Goal: Task Accomplishment & Management: Manage account settings

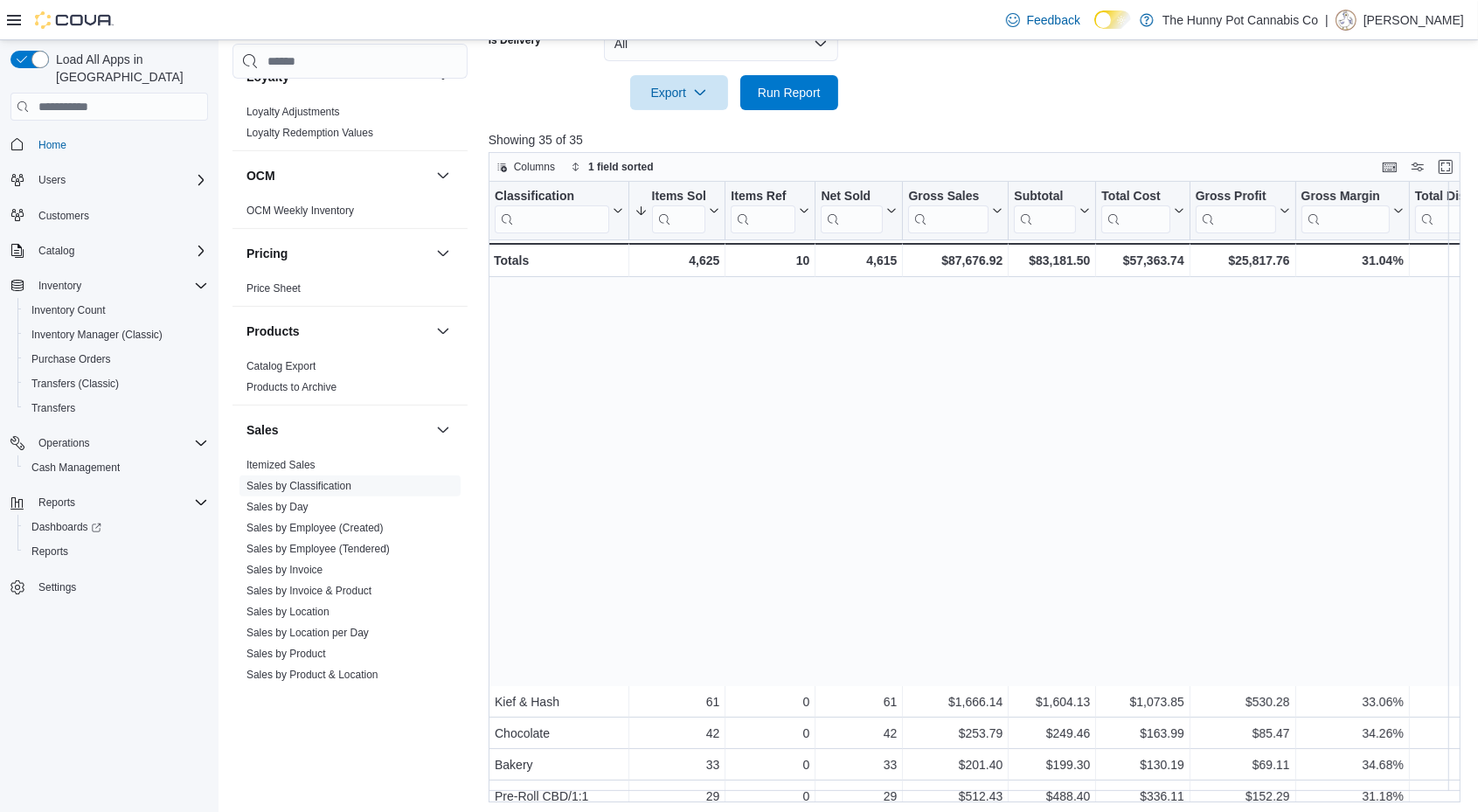
scroll to position [446, 0]
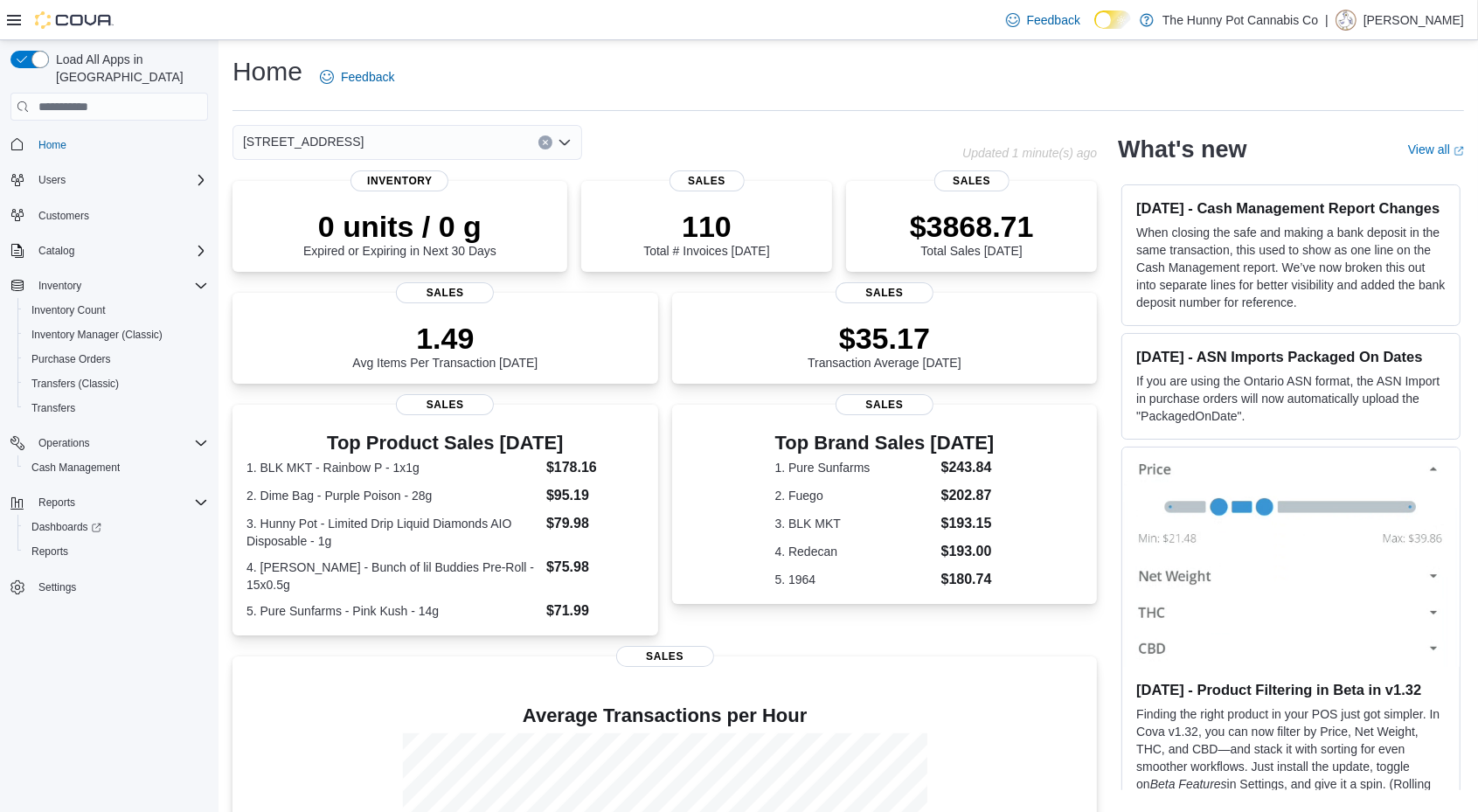
scroll to position [214, 0]
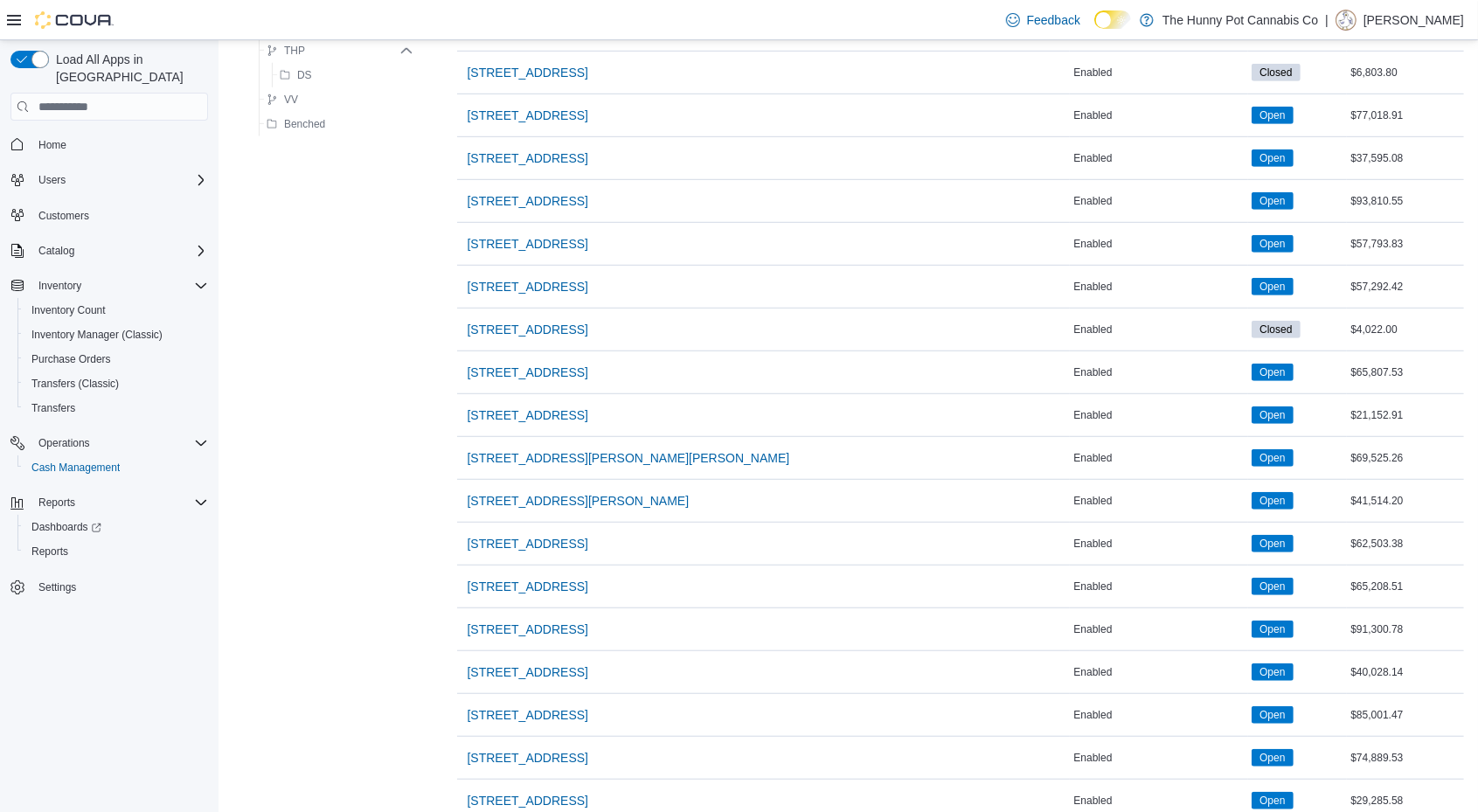
scroll to position [1367, 0]
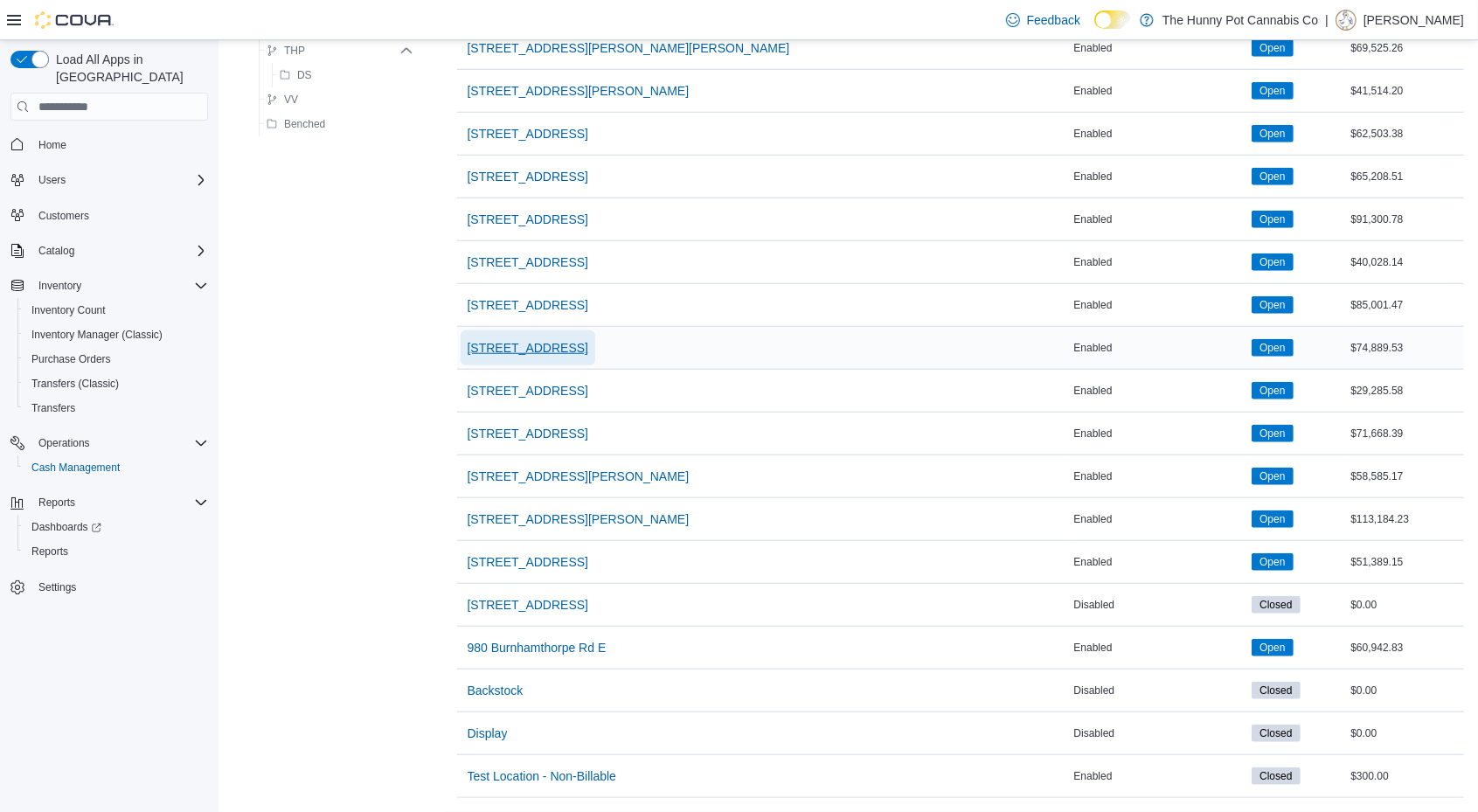
click at [514, 339] on span "[STREET_ADDRESS]" at bounding box center [528, 348] width 121 height 18
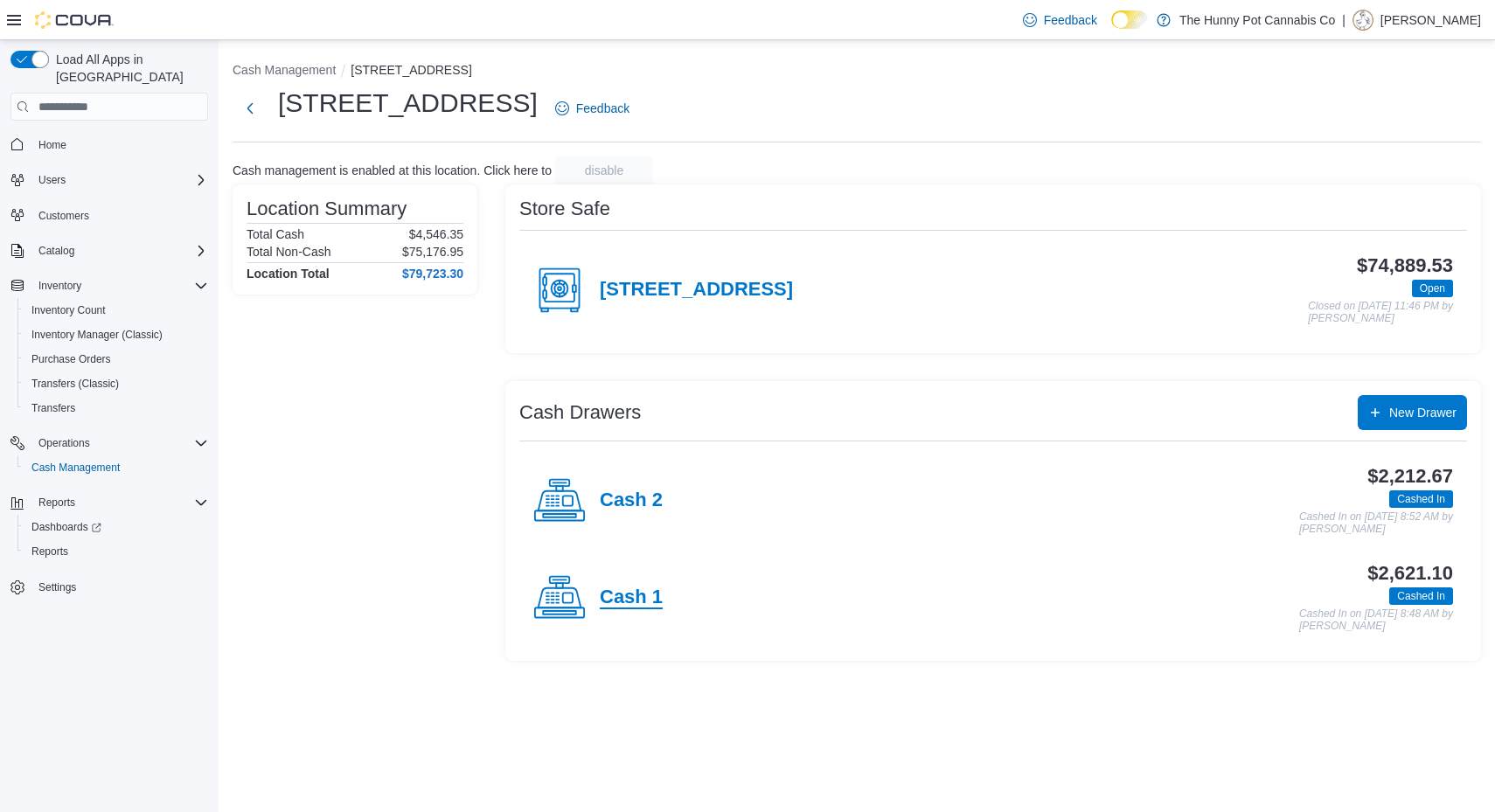
click at [635, 597] on h4 "Cash 1" at bounding box center [632, 597] width 63 height 23
click at [640, 515] on div "Cash 2" at bounding box center [598, 501] width 130 height 53
click at [684, 301] on div "[STREET_ADDRESS]" at bounding box center [663, 290] width 260 height 53
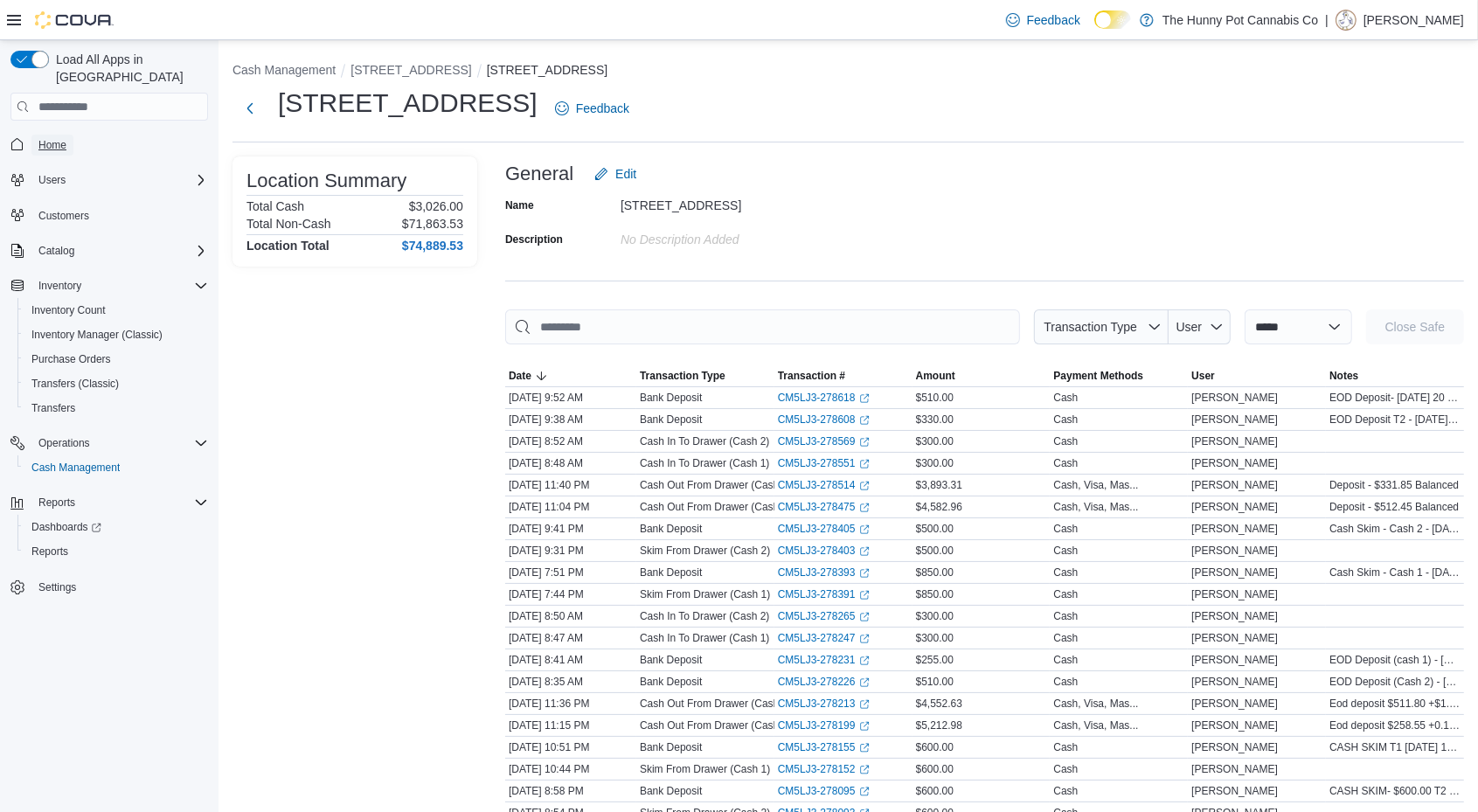
click at [49, 134] on span "Home" at bounding box center [52, 145] width 28 height 21
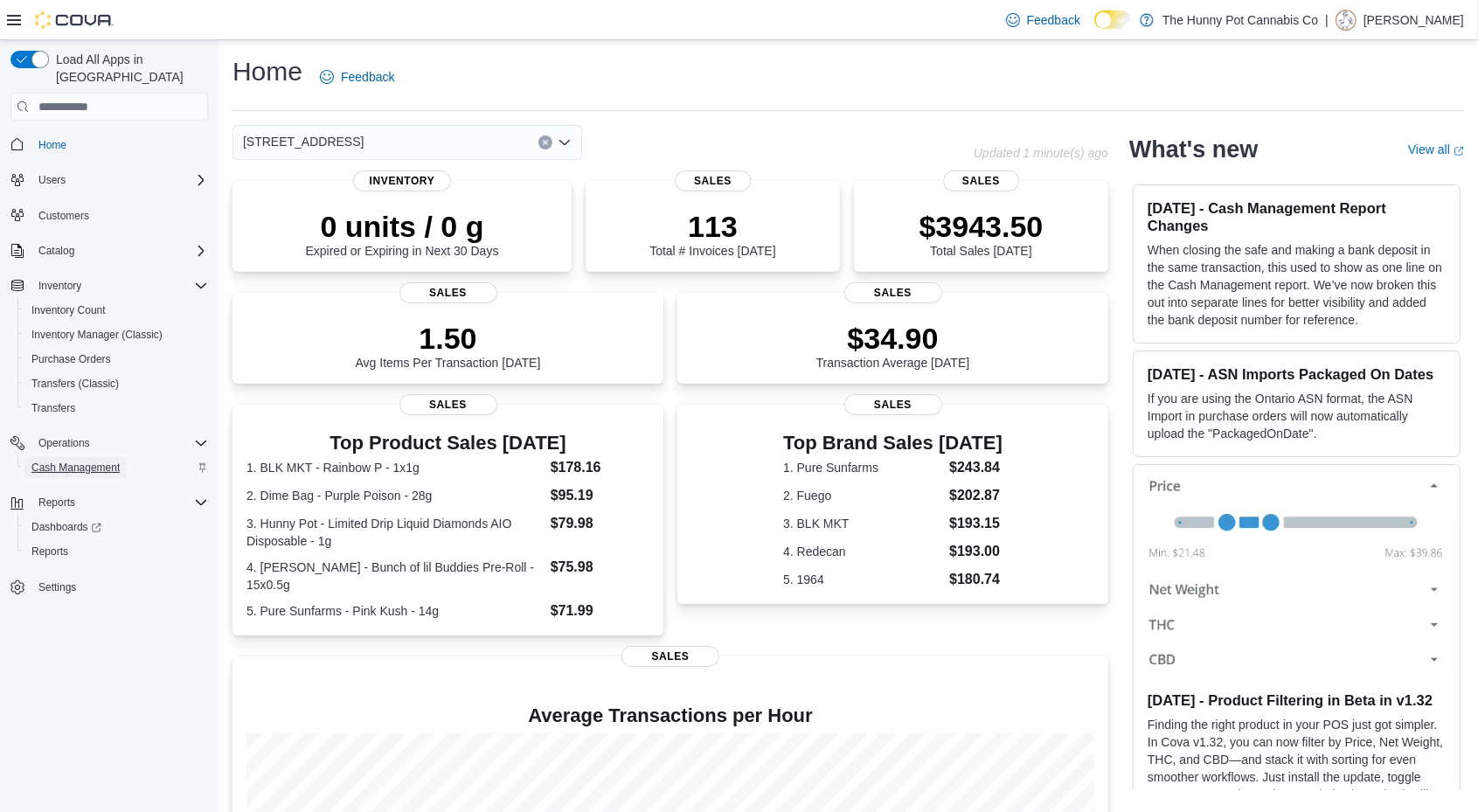
click at [91, 457] on span "Cash Management" at bounding box center [75, 467] width 88 height 21
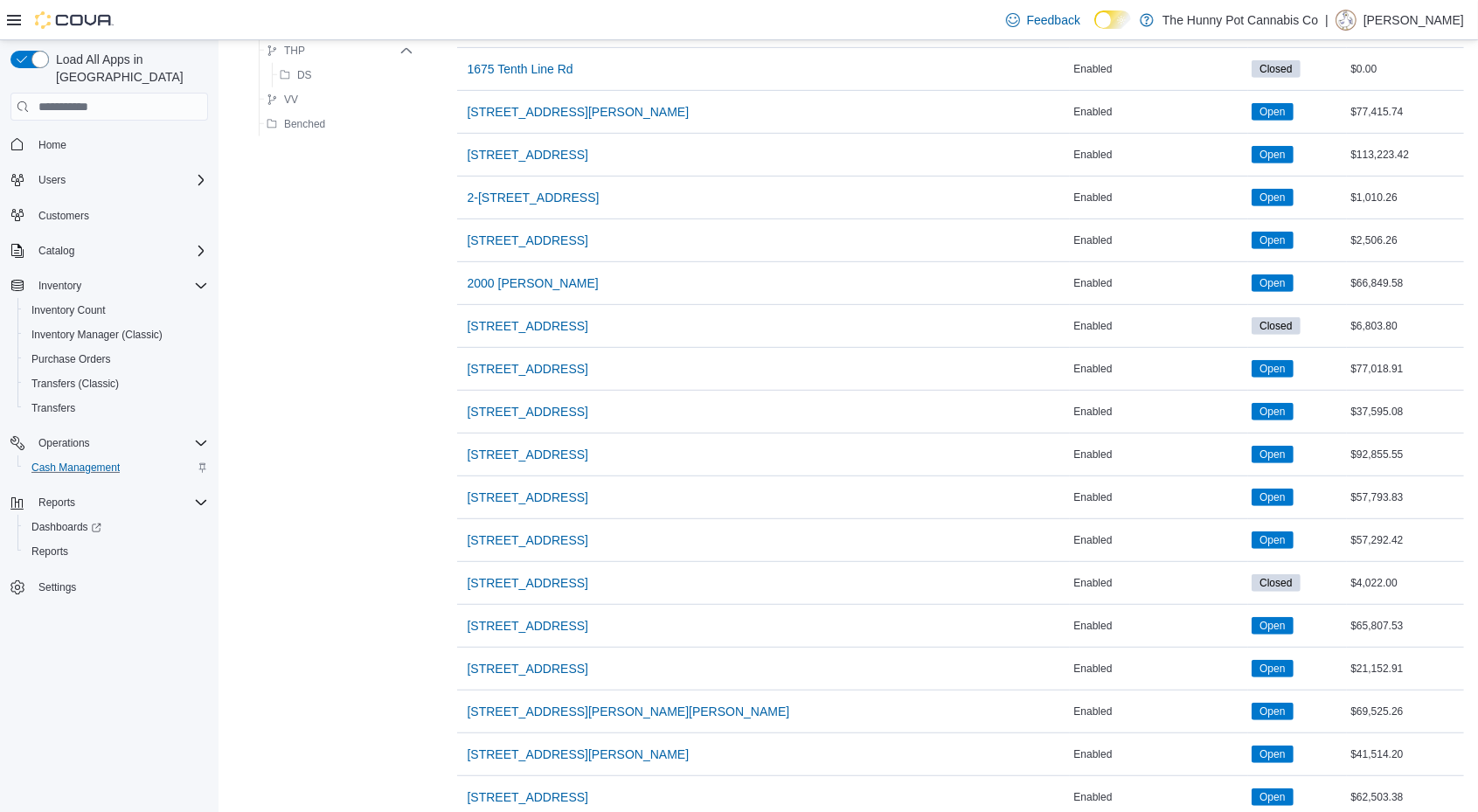
scroll to position [1367, 0]
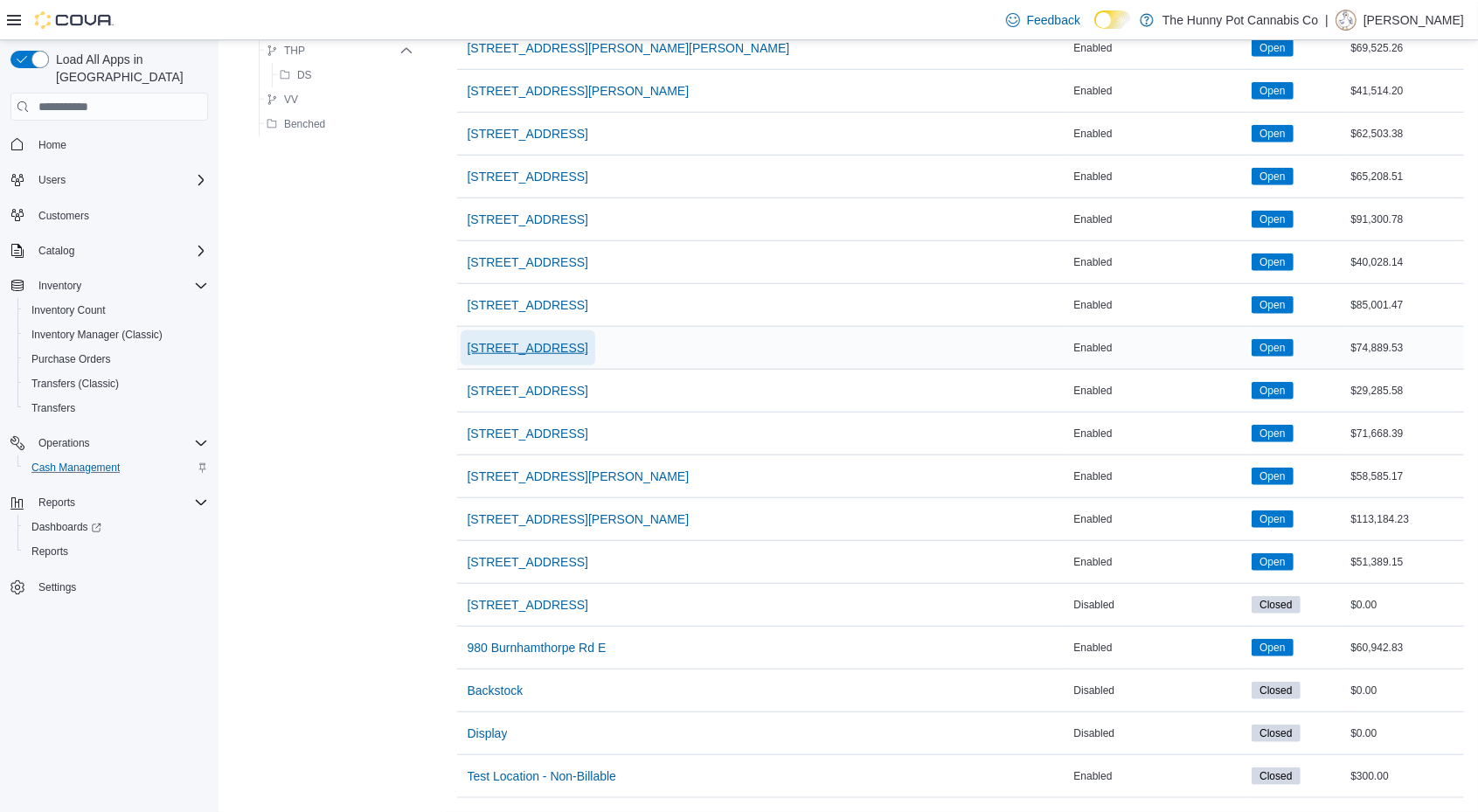
click at [479, 342] on span "[STREET_ADDRESS]" at bounding box center [528, 348] width 121 height 18
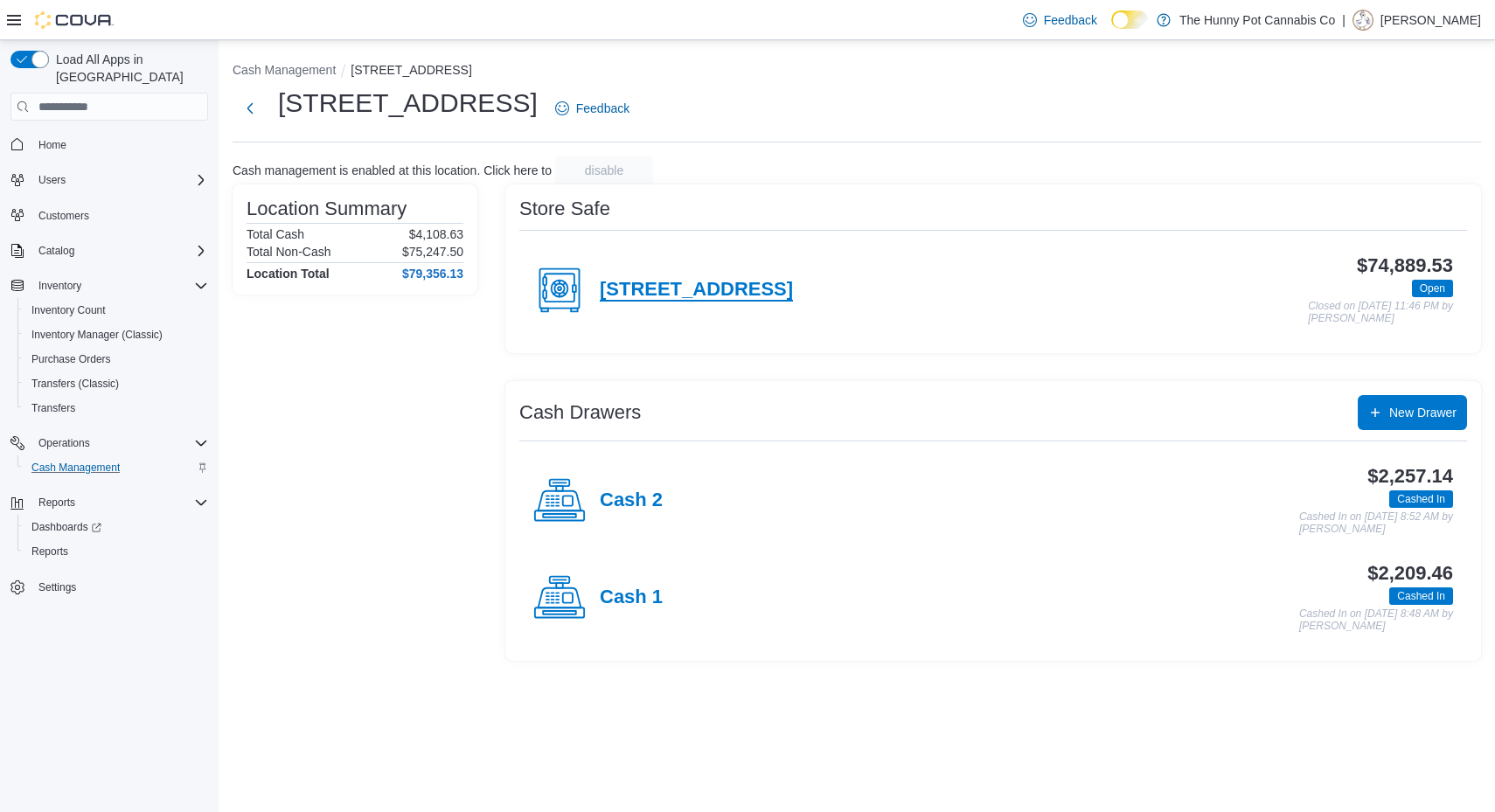
click at [729, 291] on h4 "[STREET_ADDRESS]" at bounding box center [696, 290] width 193 height 23
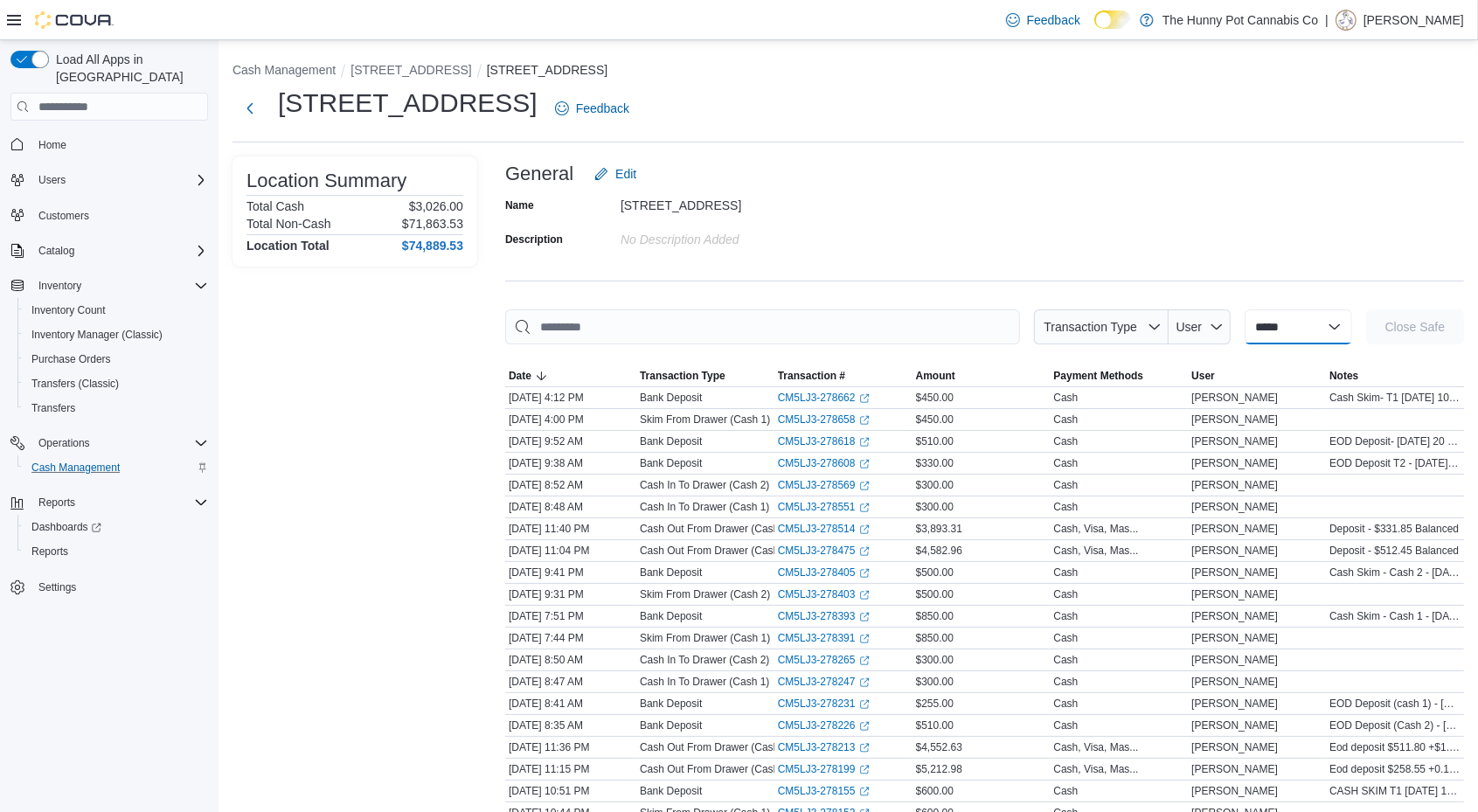
click at [1292, 332] on select "**********" at bounding box center [1298, 327] width 108 height 35
select select "**********"
click at [1244, 310] on select "**********" at bounding box center [1298, 327] width 108 height 35
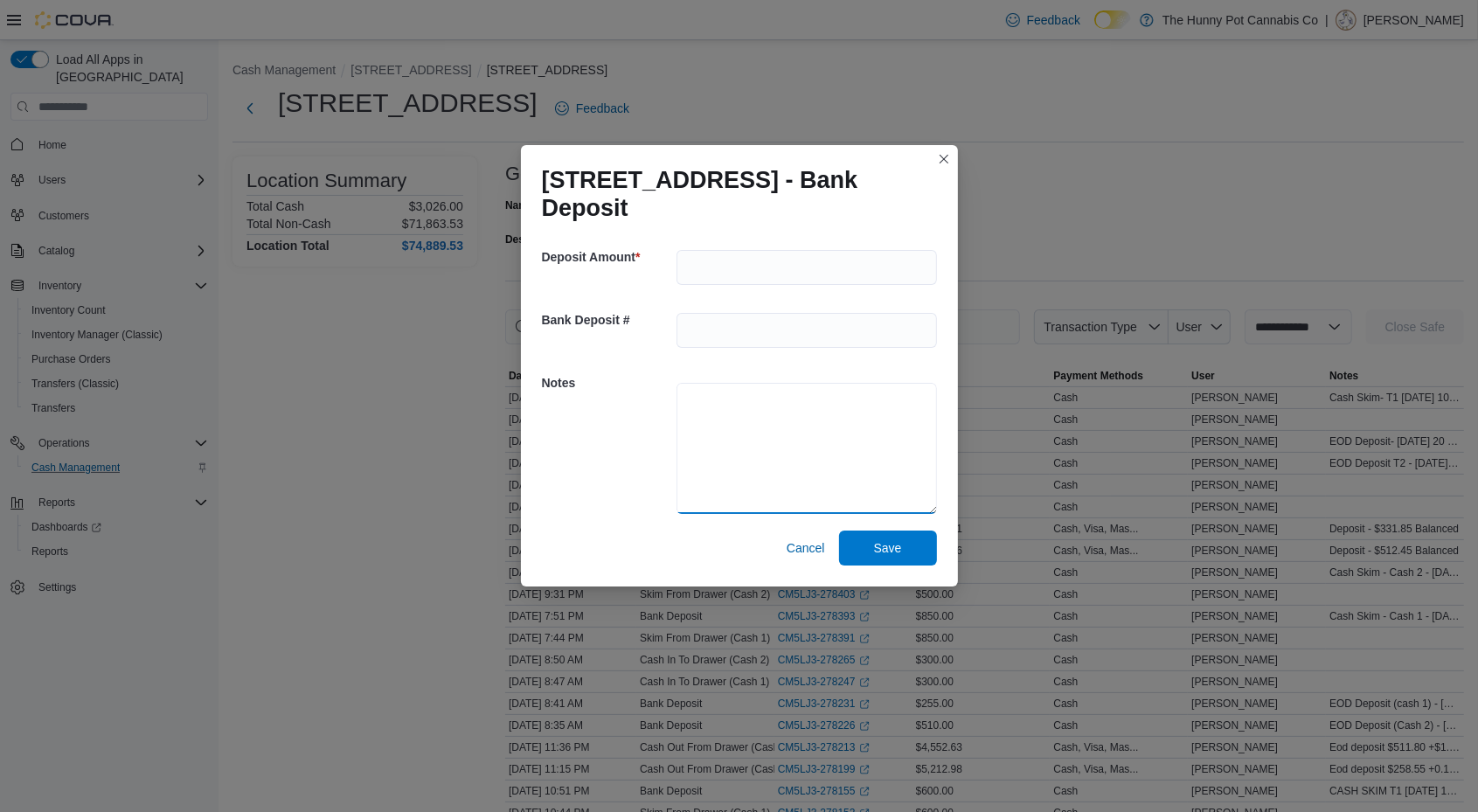
click at [774, 443] on textarea at bounding box center [807, 448] width 261 height 131
type textarea "**********"
click at [766, 260] on input "number" at bounding box center [807, 268] width 261 height 35
type input "***"
click at [909, 535] on span "Save" at bounding box center [887, 547] width 77 height 35
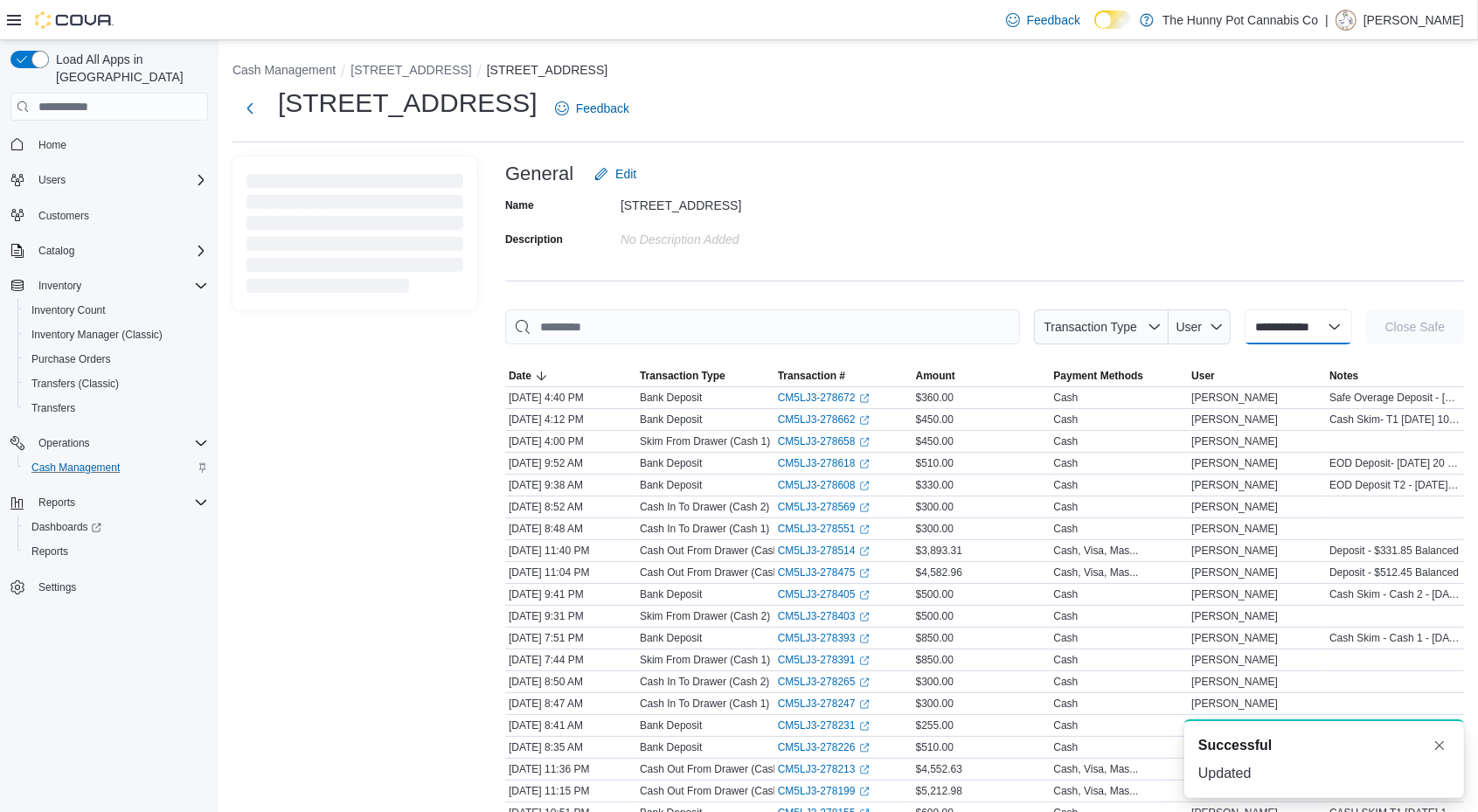
select select
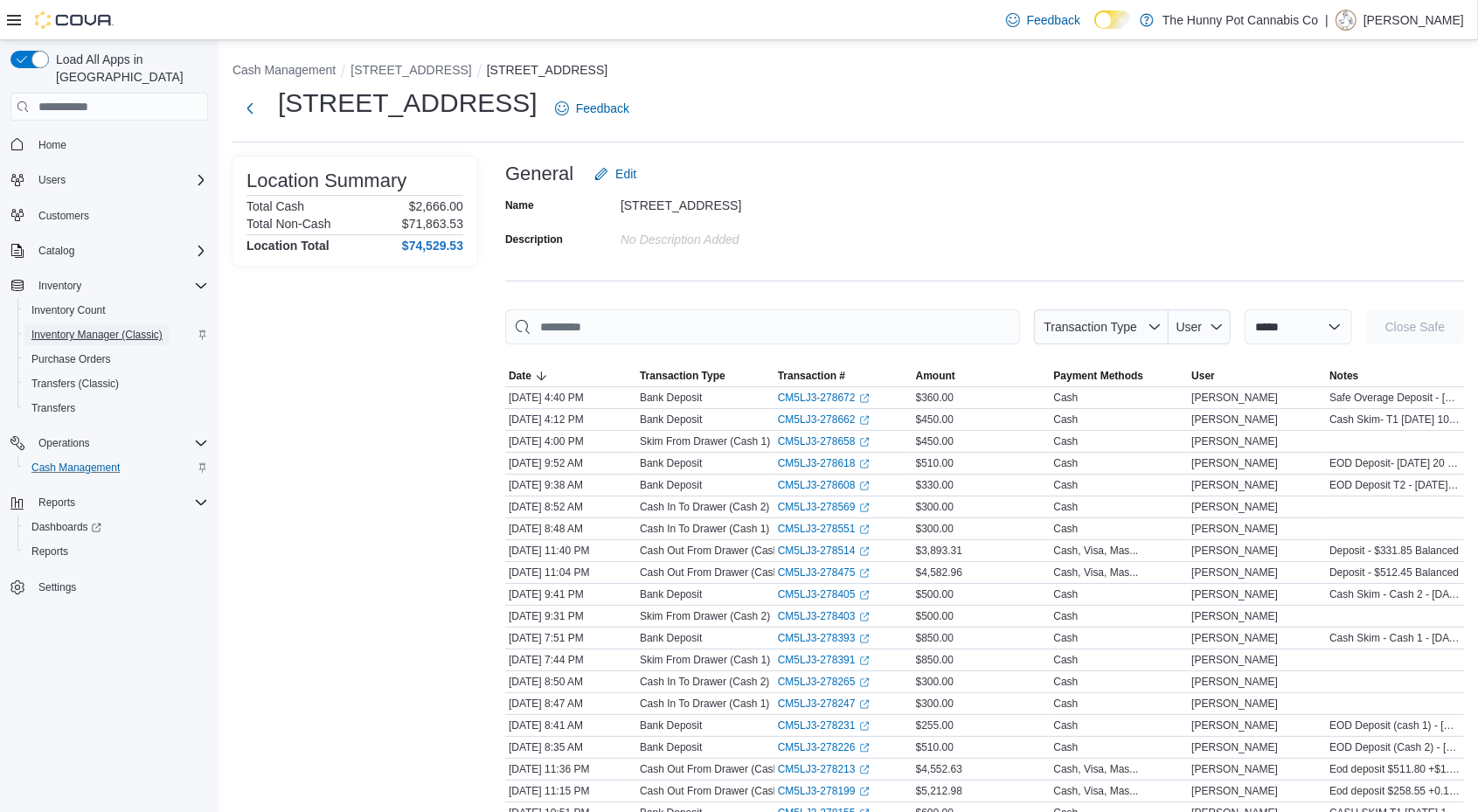
click at [108, 327] on span "Inventory Manager (Classic)" at bounding box center [96, 334] width 131 height 14
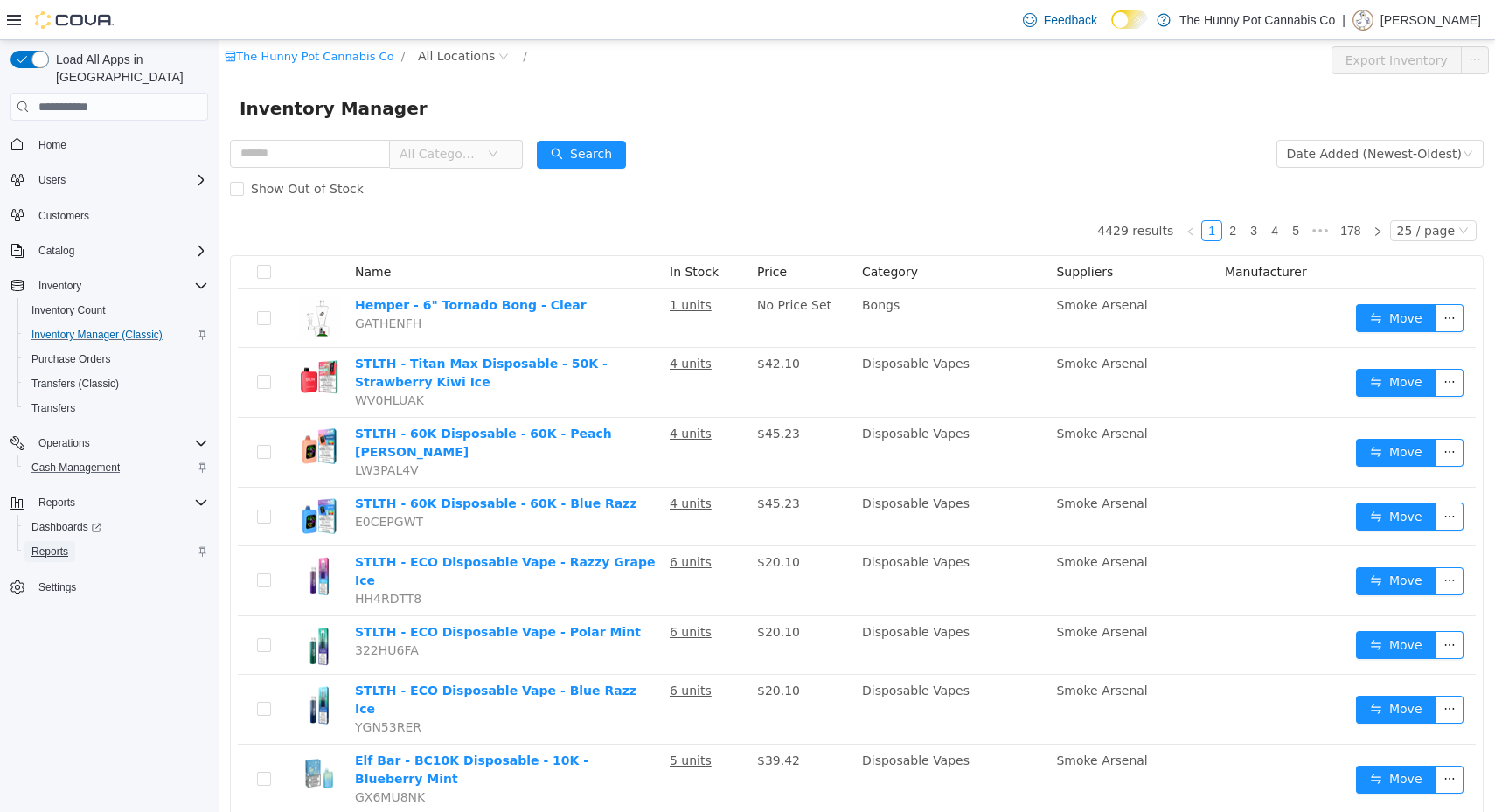
click at [60, 544] on span "Reports" at bounding box center [50, 551] width 37 height 14
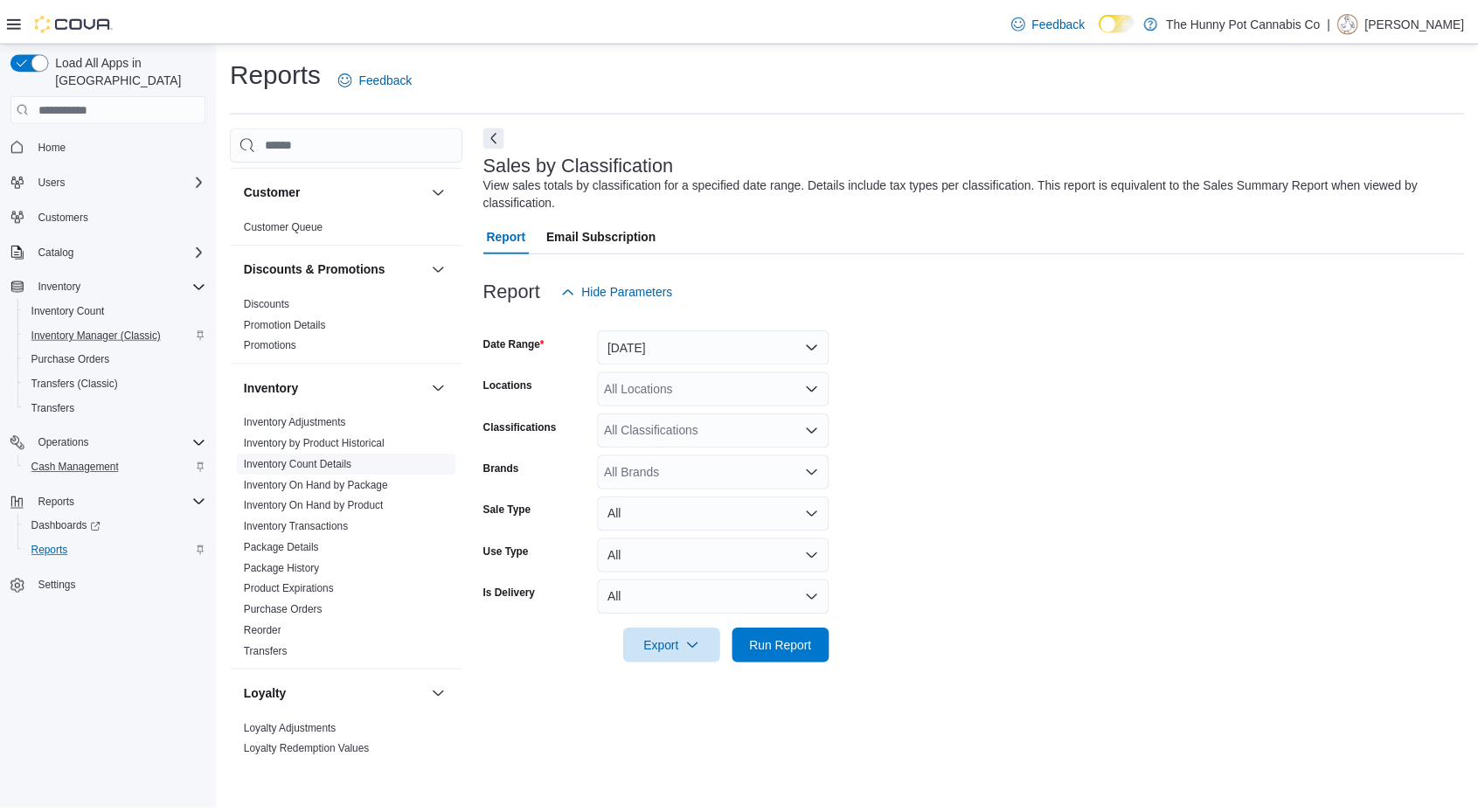
scroll to position [94, 0]
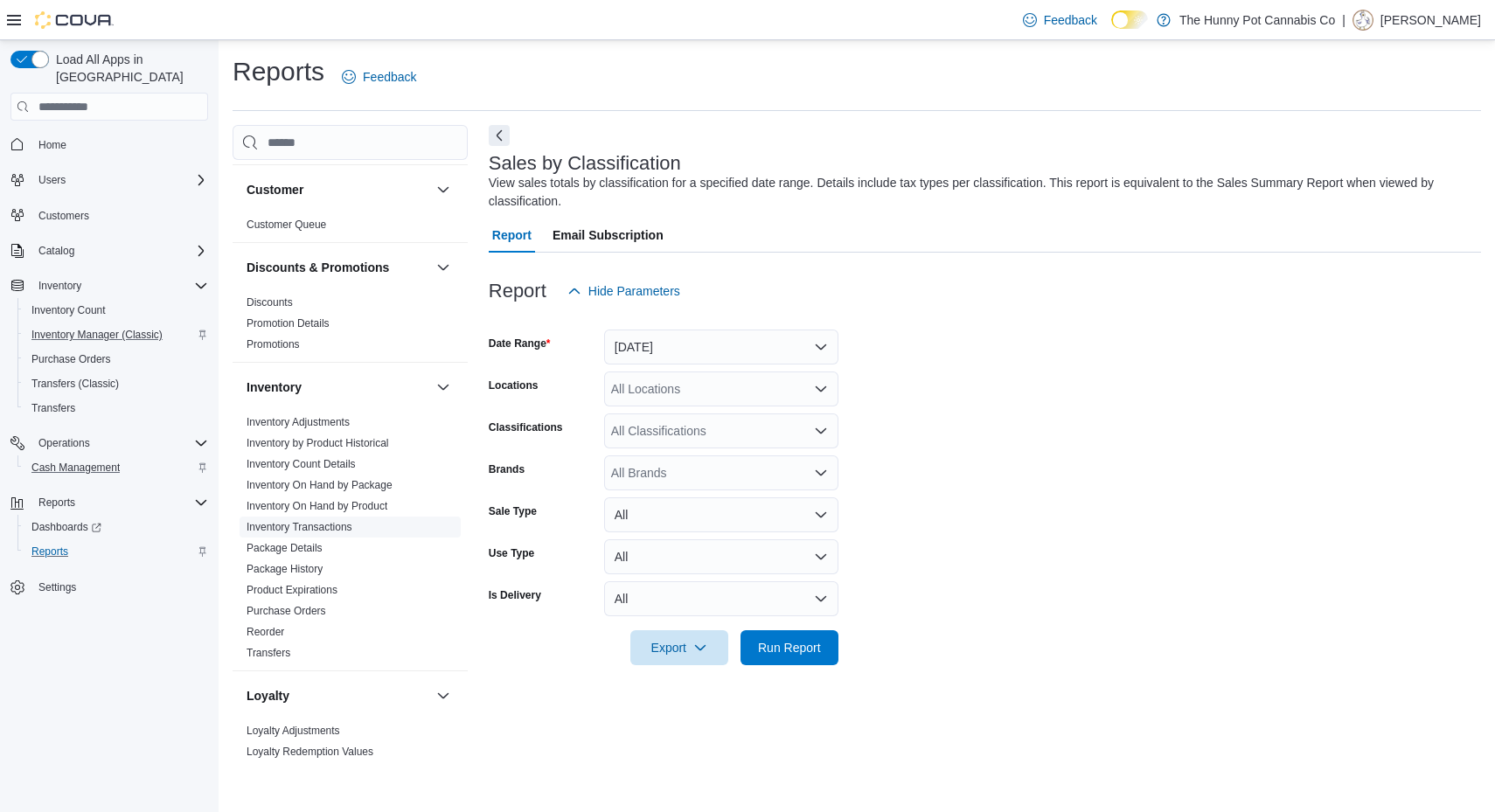
click at [309, 525] on link "Inventory Transactions" at bounding box center [300, 527] width 106 height 12
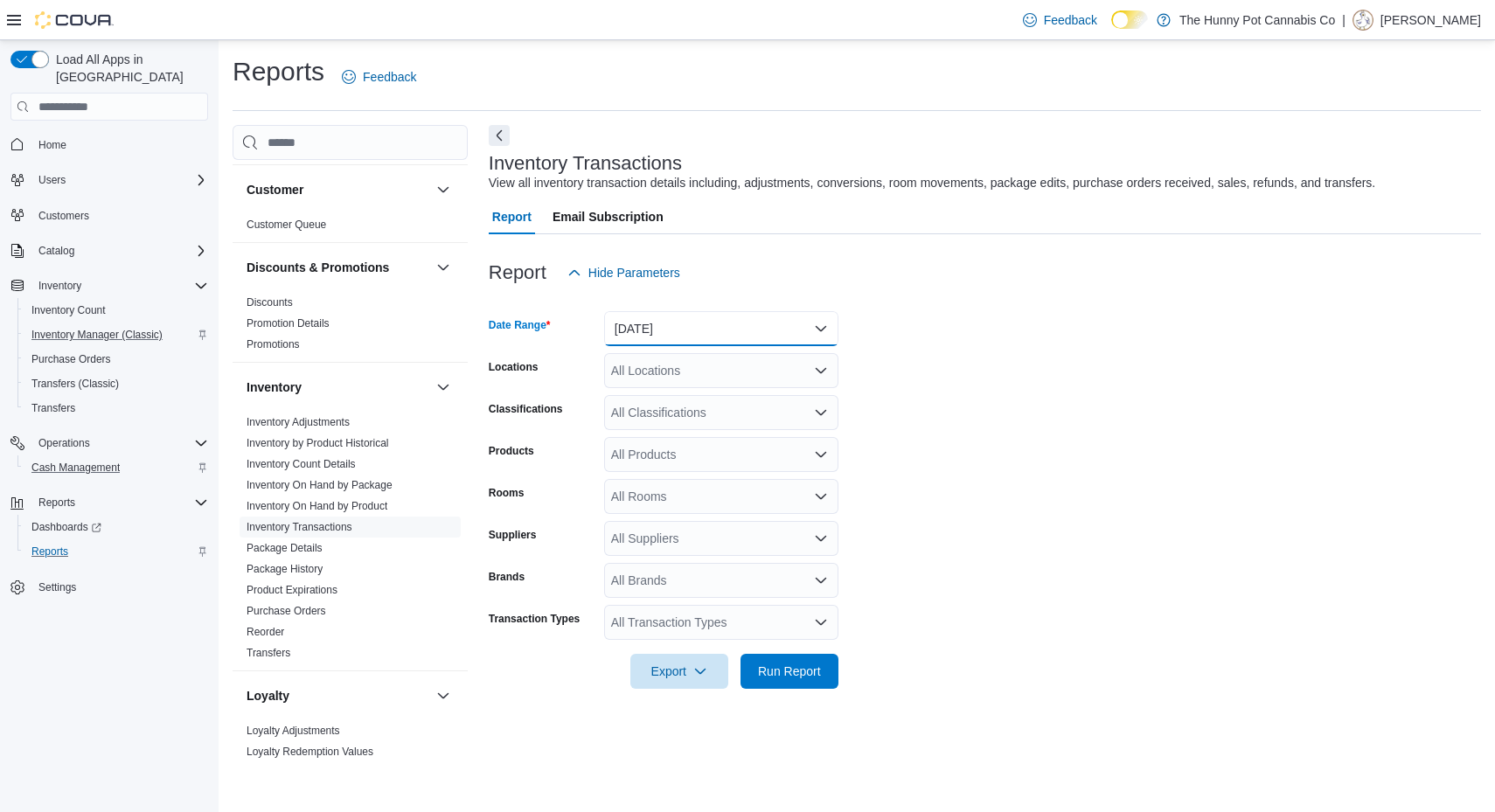
click at [666, 336] on button "[DATE]" at bounding box center [721, 329] width 235 height 35
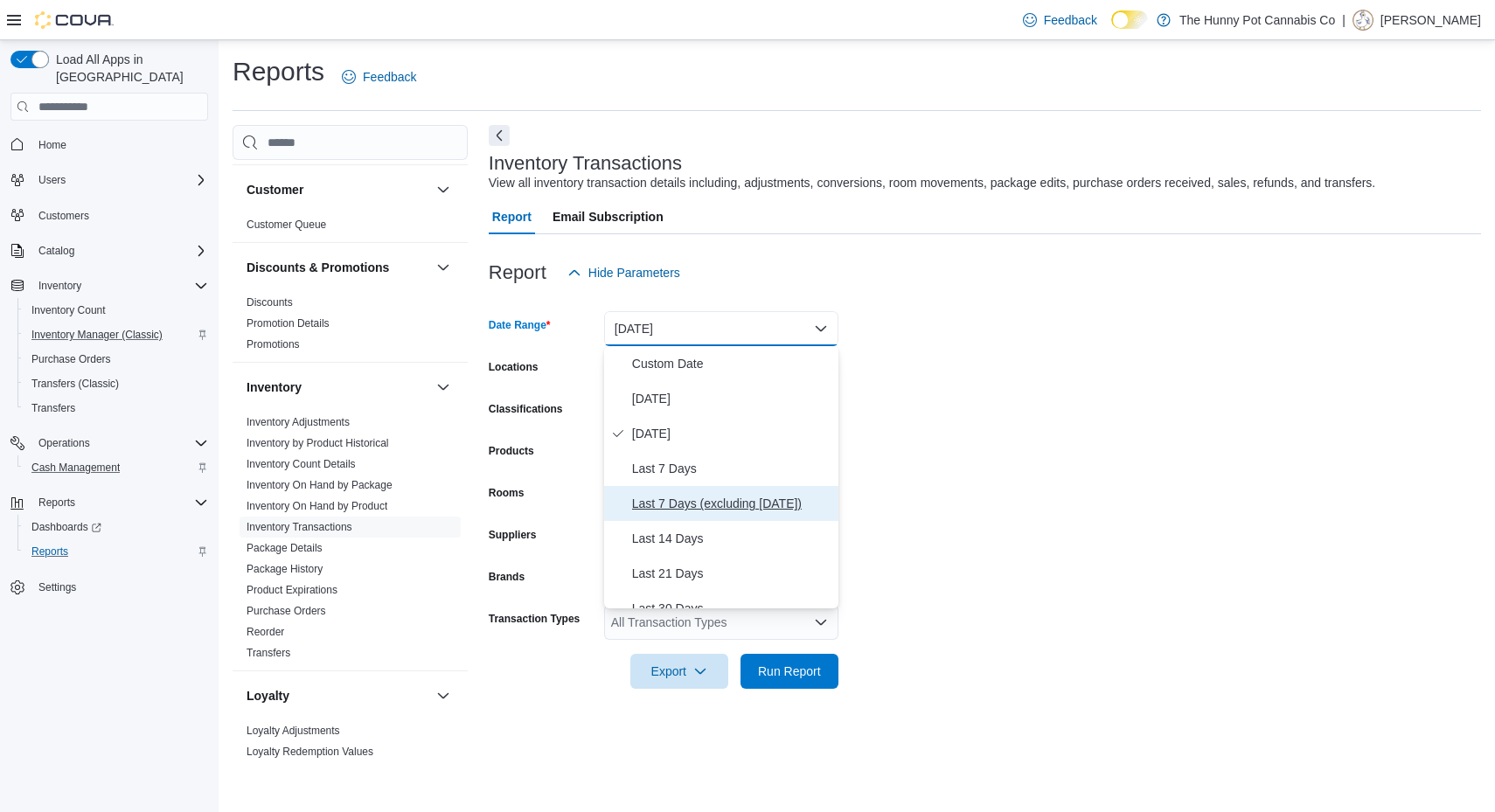
click at [682, 498] on span "Last 7 Days (excluding [DATE])" at bounding box center [731, 503] width 199 height 21
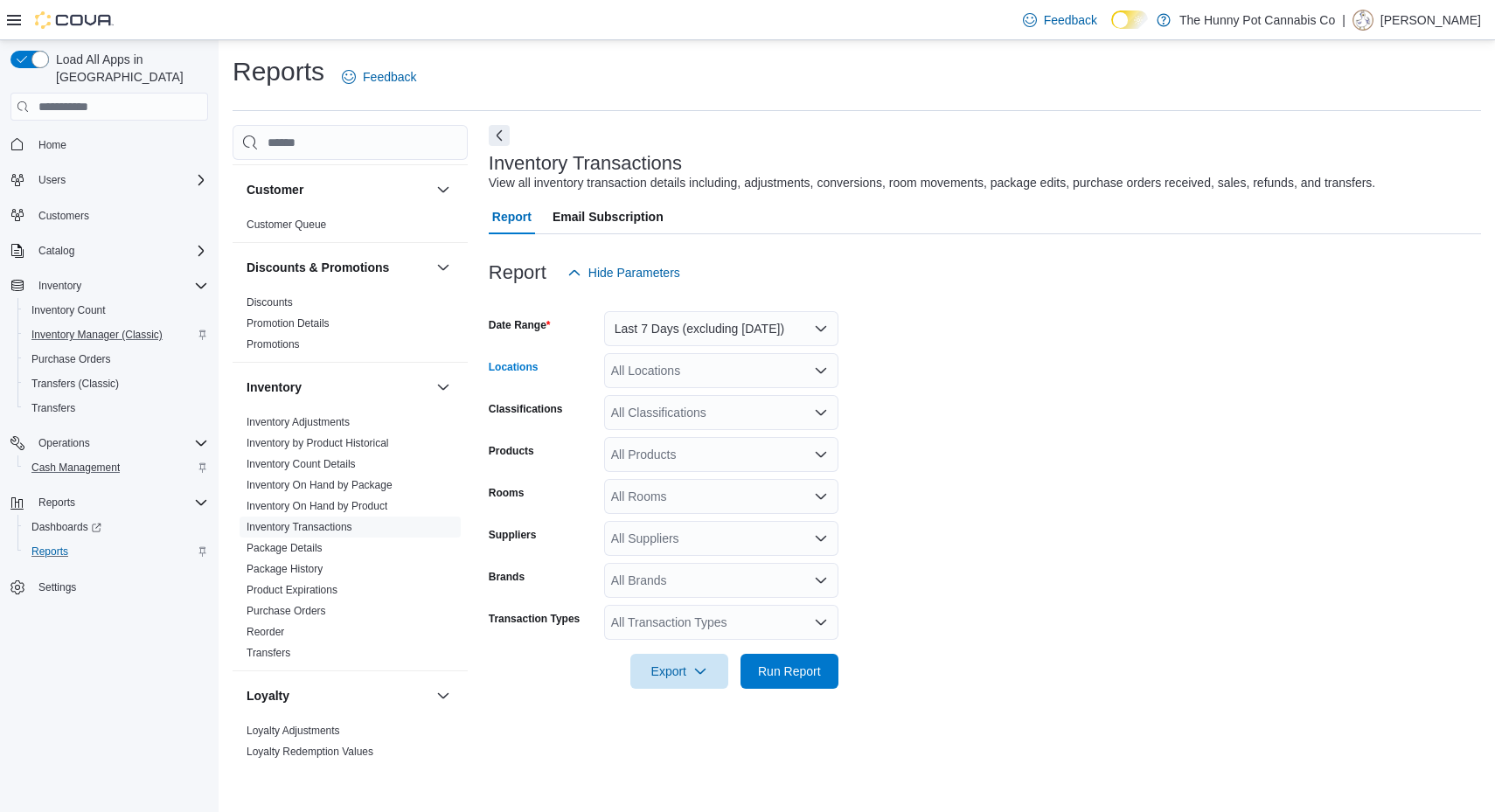
click at [696, 360] on div "All Locations" at bounding box center [721, 371] width 235 height 35
type input "****"
click at [717, 396] on span "[STREET_ADDRESS]" at bounding box center [710, 400] width 121 height 18
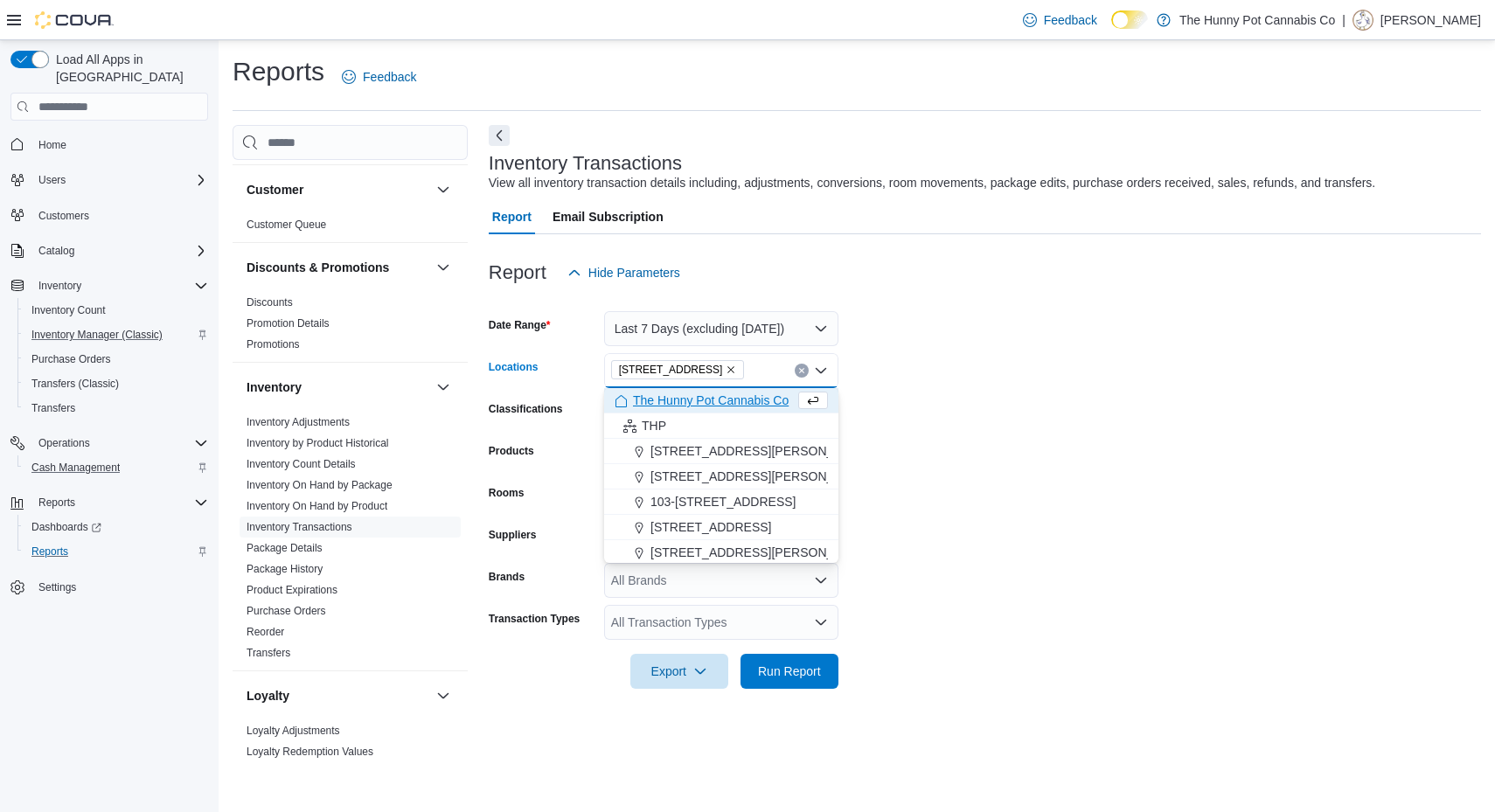
click at [910, 378] on form "Date Range Last 7 Days (excluding [DATE]) Locations [STREET_ADDRESS] Selected. …" at bounding box center [985, 489] width 992 height 399
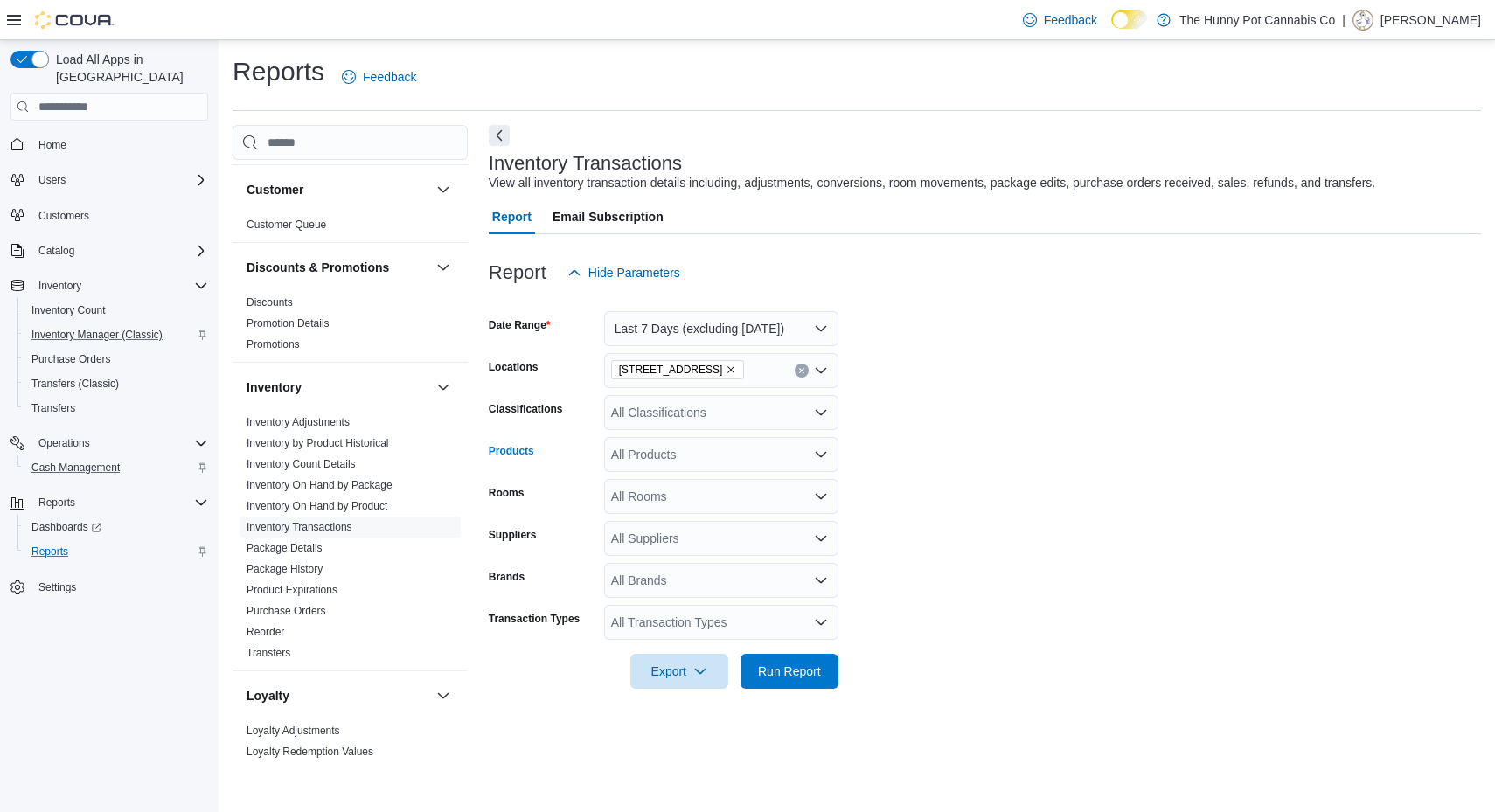
click at [632, 460] on div "All Products" at bounding box center [721, 454] width 235 height 35
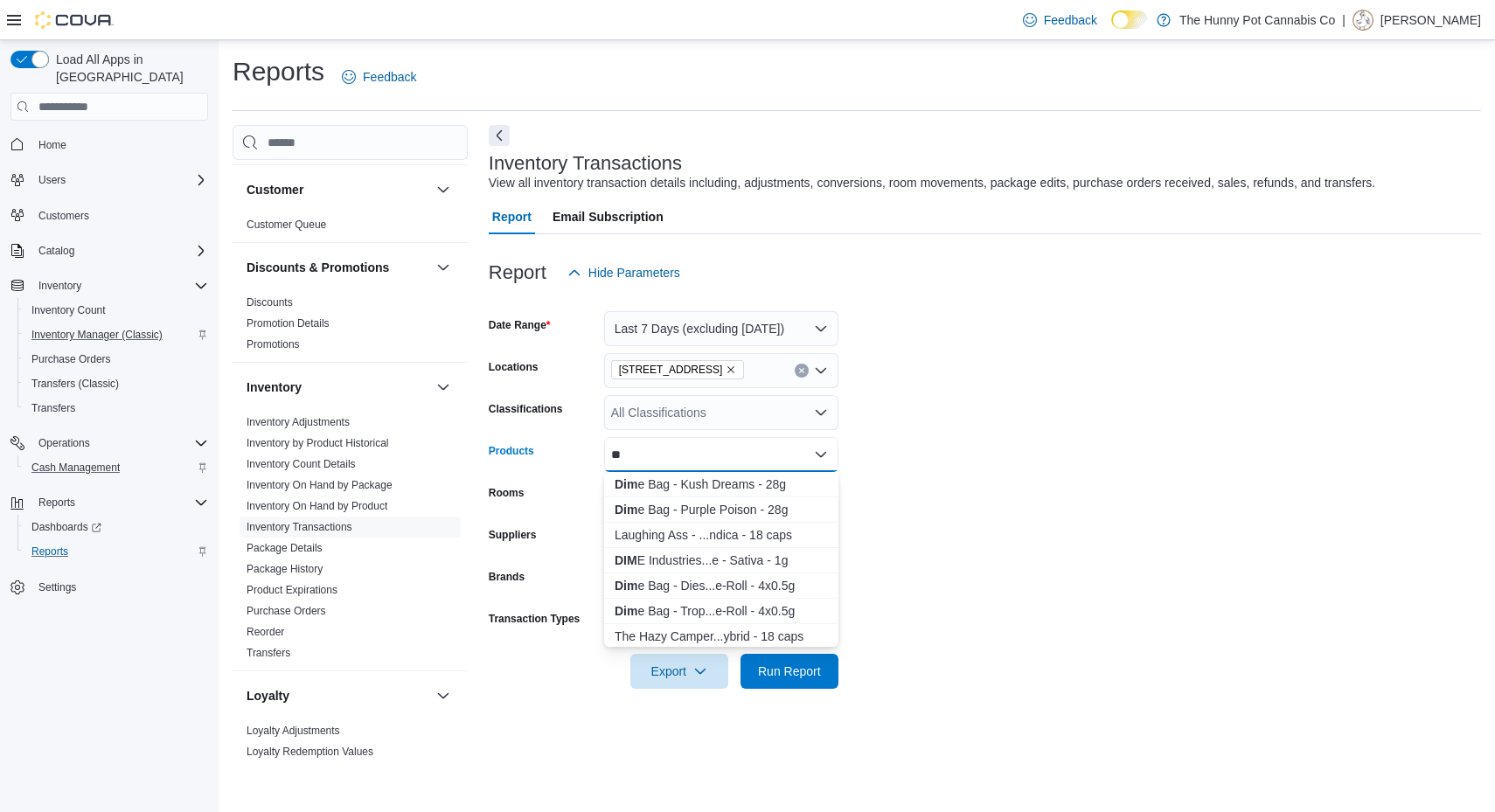
type input "*"
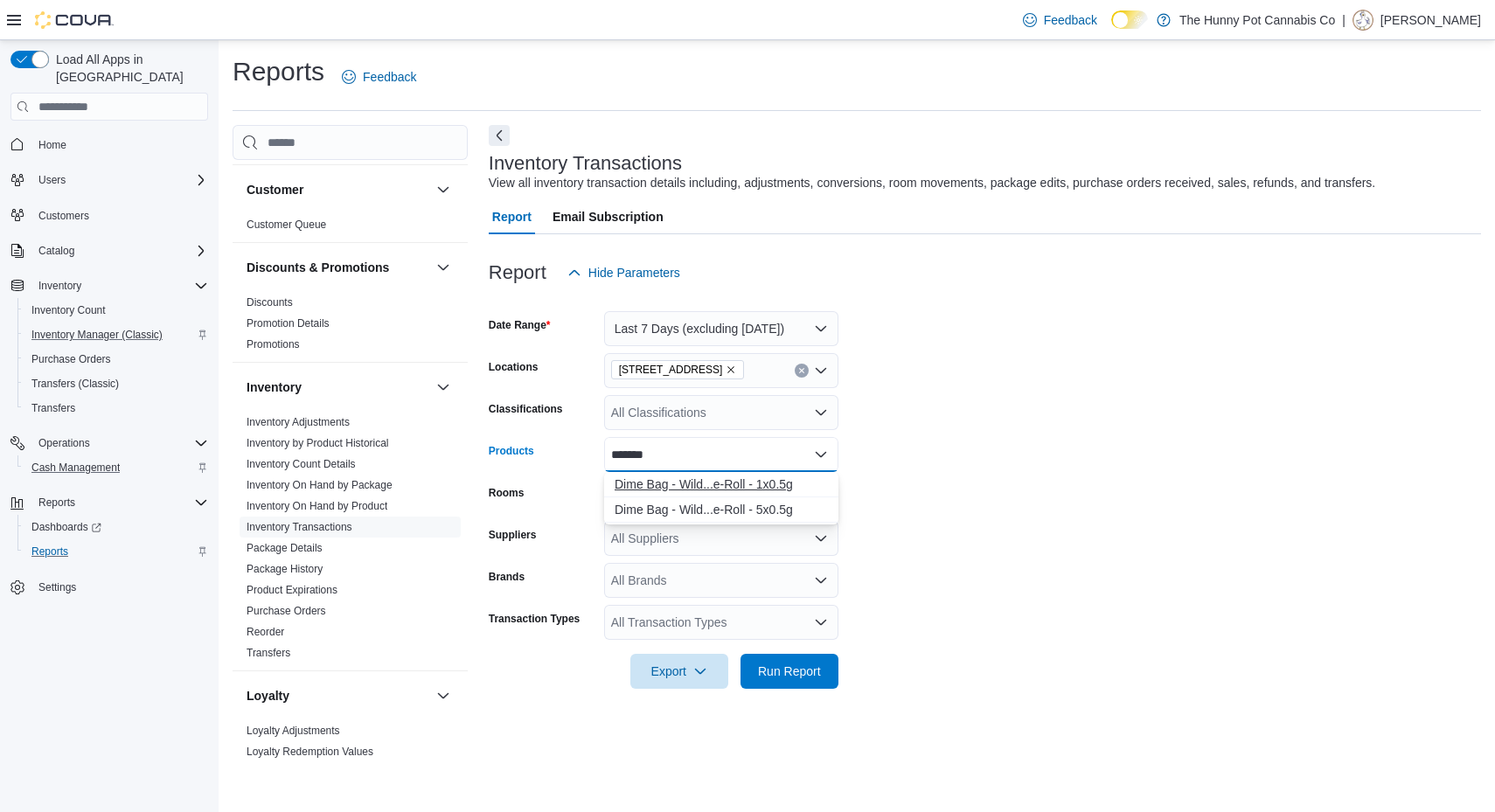
type input "*******"
click at [769, 477] on div "Dime Bag - Wild...e-Roll - 1x0.5g" at bounding box center [722, 484] width 213 height 18
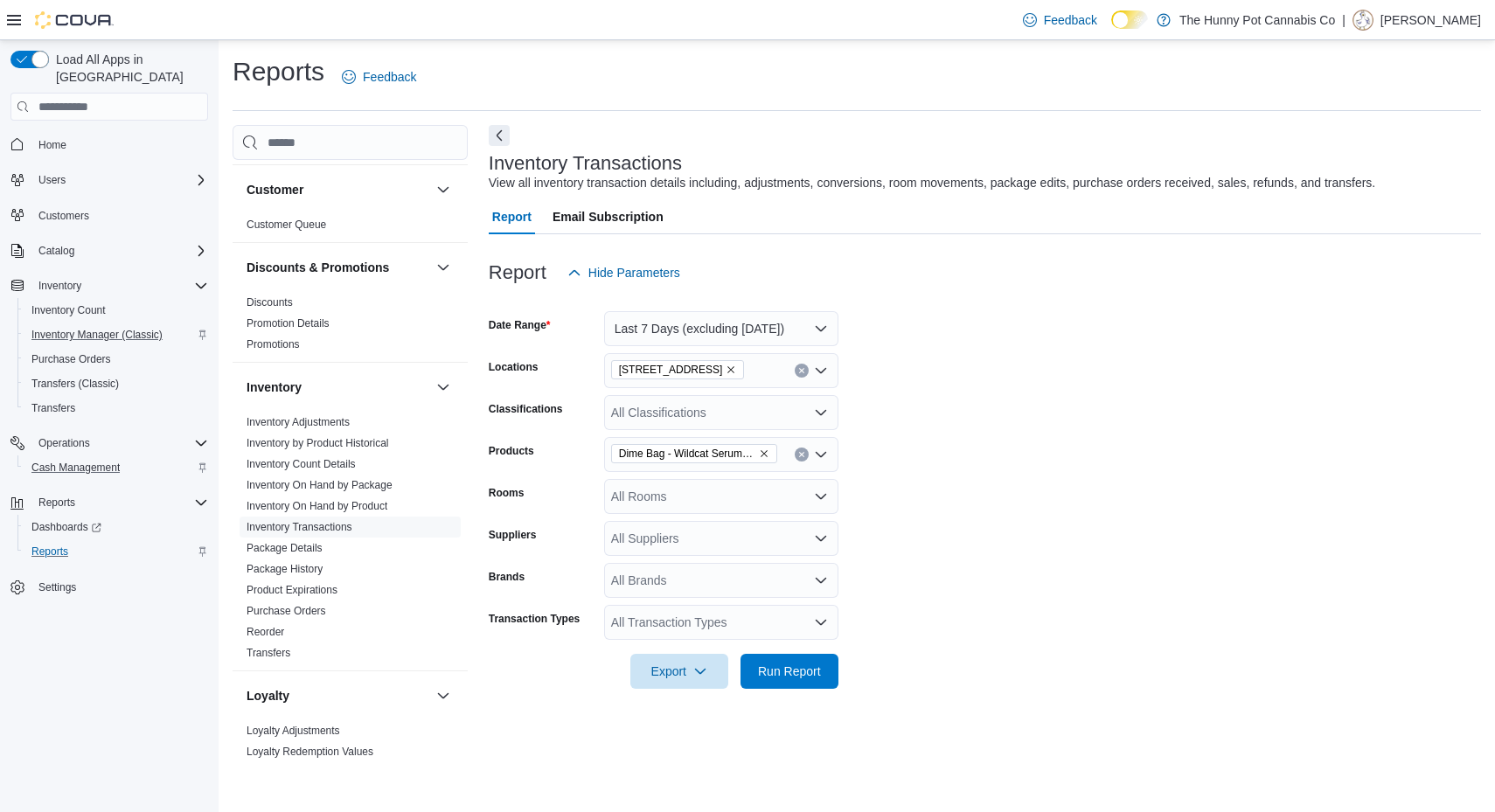
click at [944, 488] on form "Date Range Last 7 Days (excluding [DATE]) Locations [STREET_ADDRESS] Classifica…" at bounding box center [985, 489] width 992 height 399
click at [794, 678] on span "Run Report" at bounding box center [789, 670] width 63 height 18
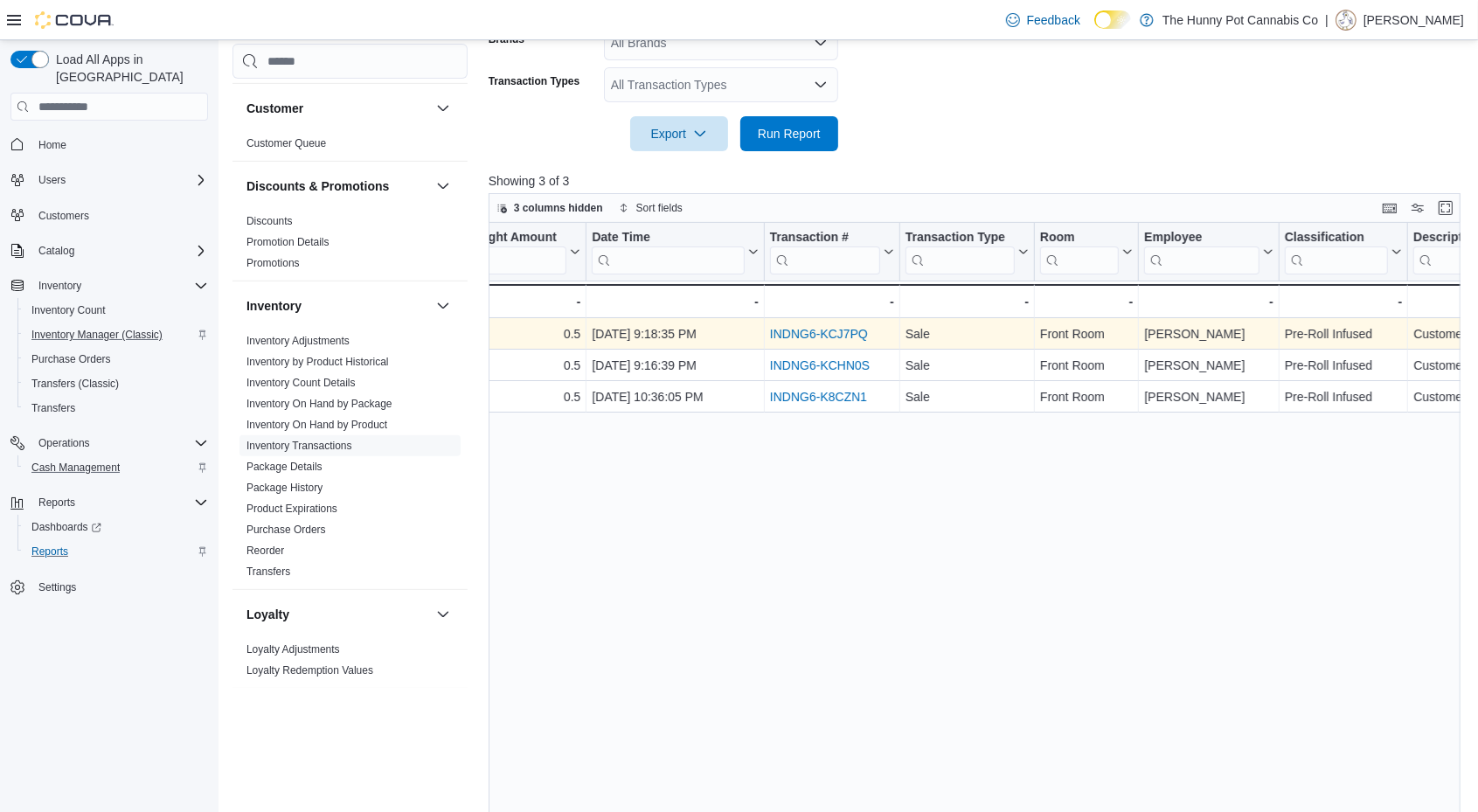
scroll to position [0, 766]
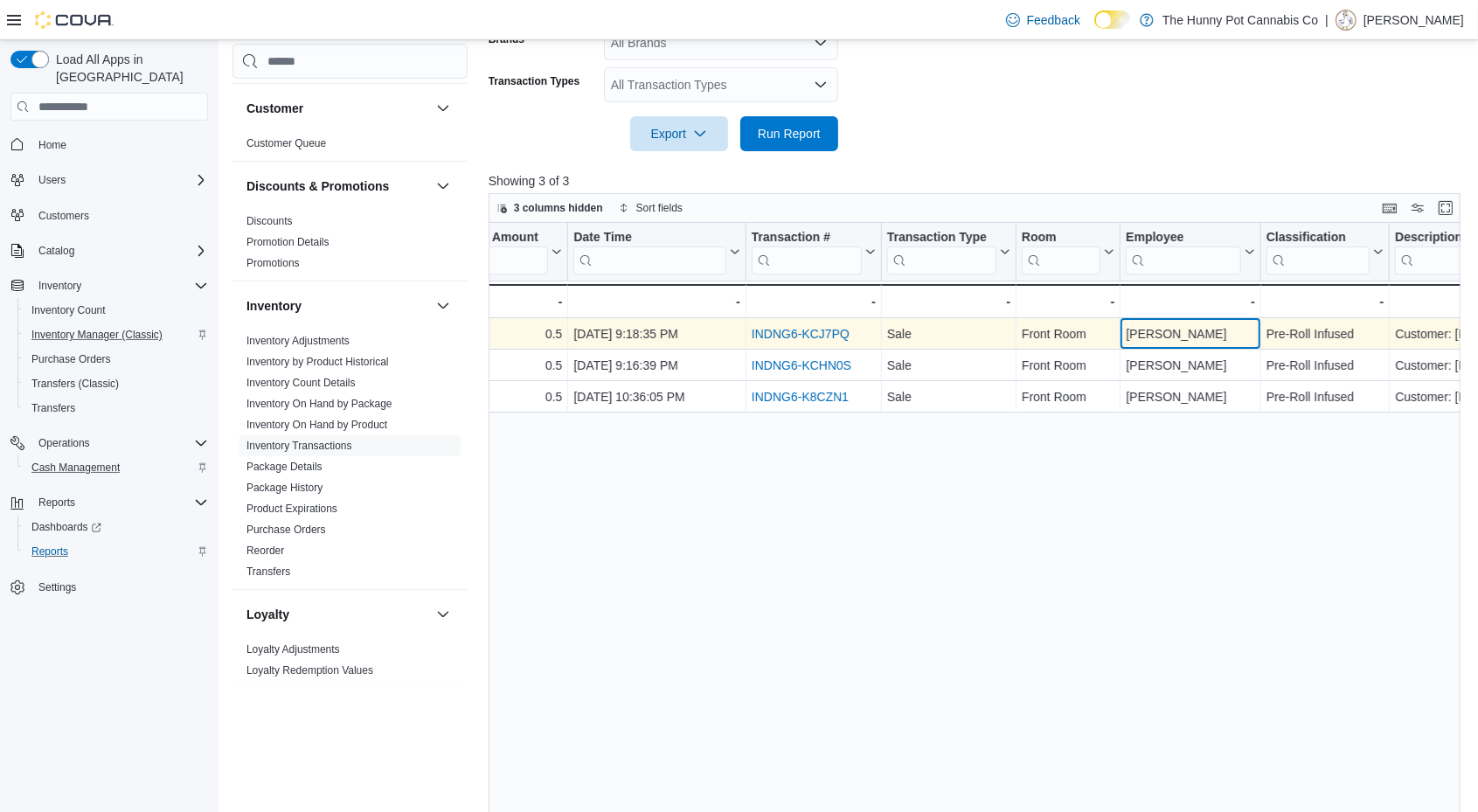
click at [1152, 334] on div "[PERSON_NAME]" at bounding box center [1191, 335] width 130 height 21
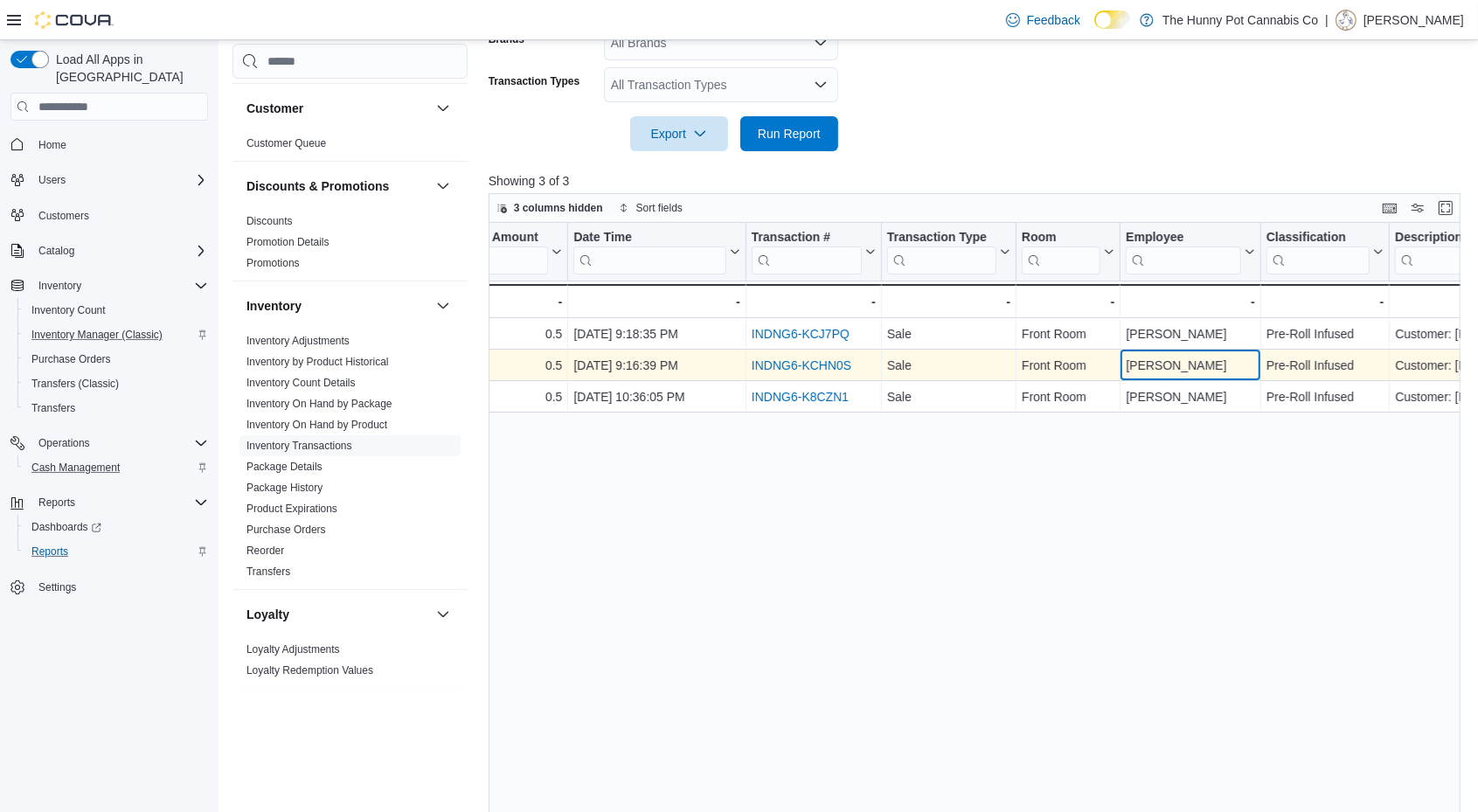
click at [1161, 365] on div "[PERSON_NAME]" at bounding box center [1191, 366] width 130 height 21
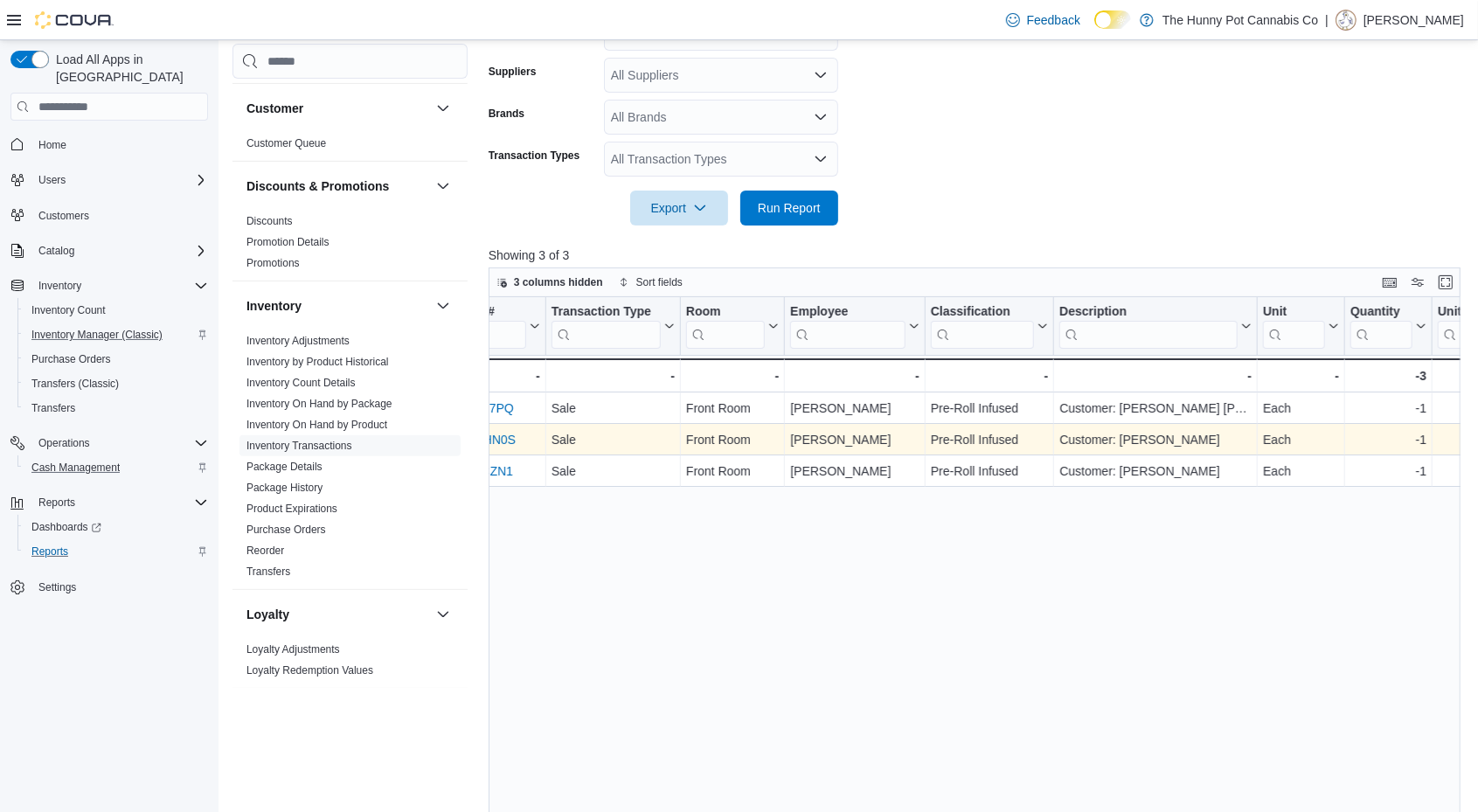
scroll to position [84, 0]
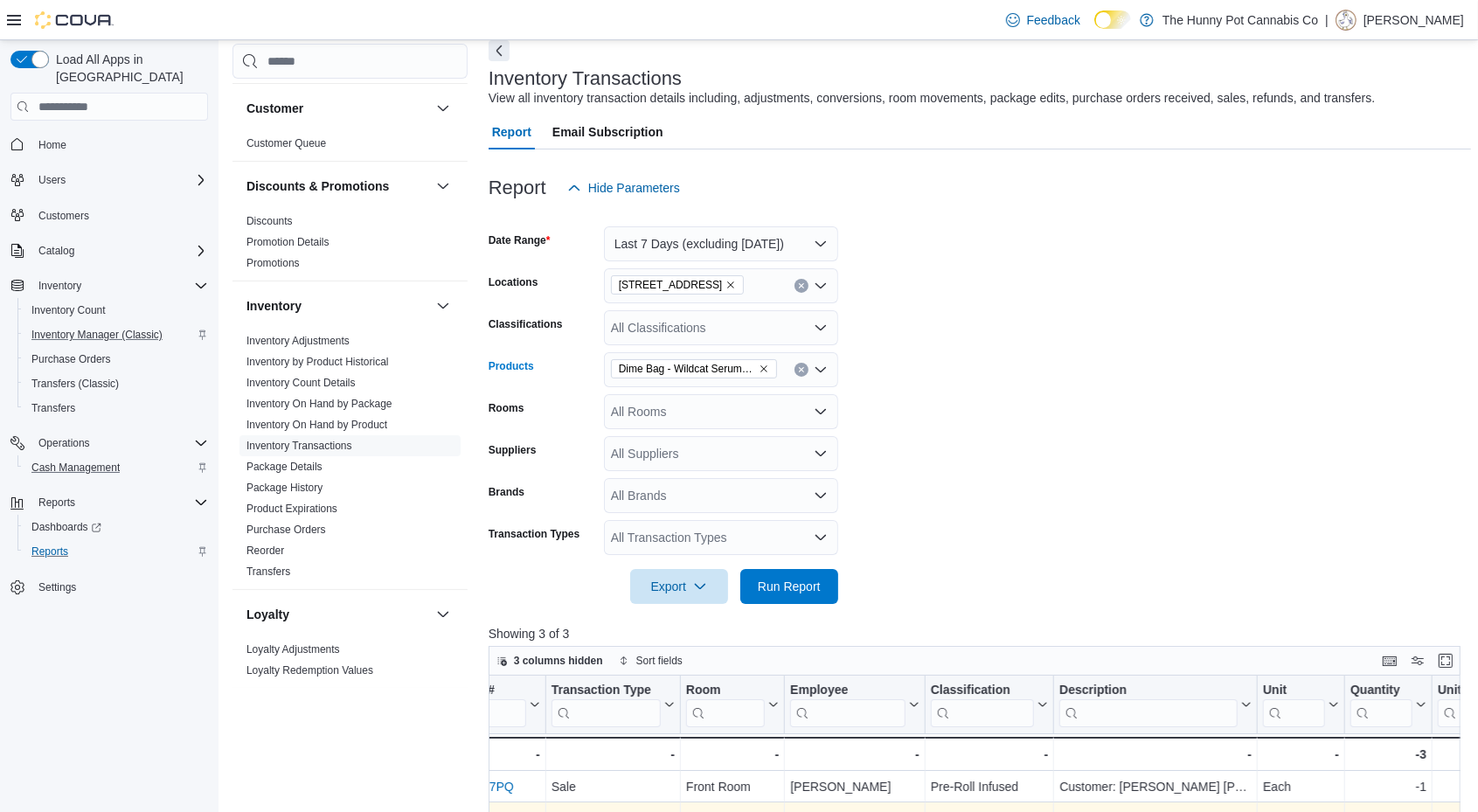
click at [778, 371] on div "Dime Bag - Wildcat Serum Pocket Rockets Infused Pre-Roll - 1x0.5g" at bounding box center [720, 370] width 235 height 35
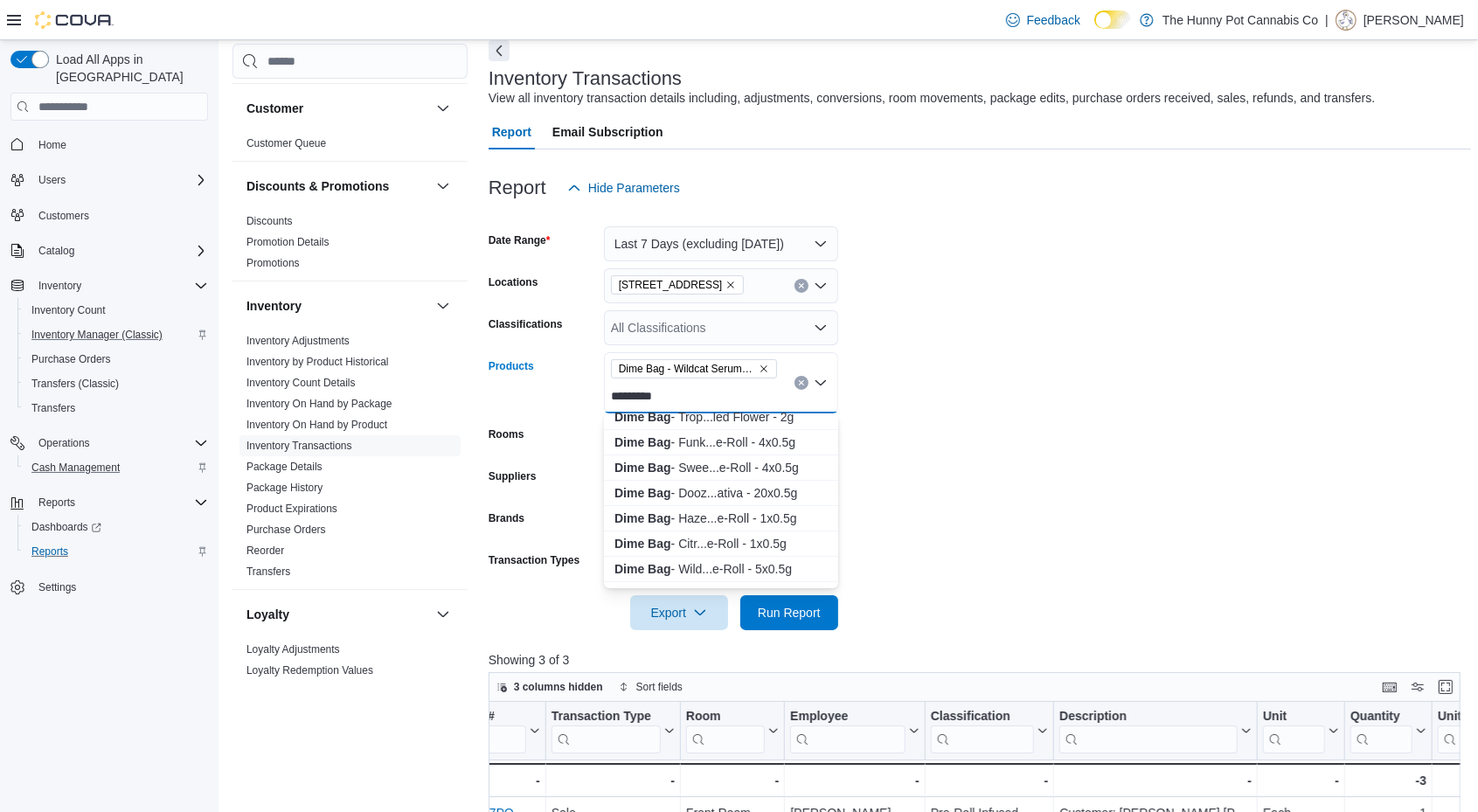
scroll to position [278, 0]
type input "********"
click at [729, 501] on div "Dime Bag - Haze...e-Roll - 1x0.5g" at bounding box center [721, 502] width 213 height 18
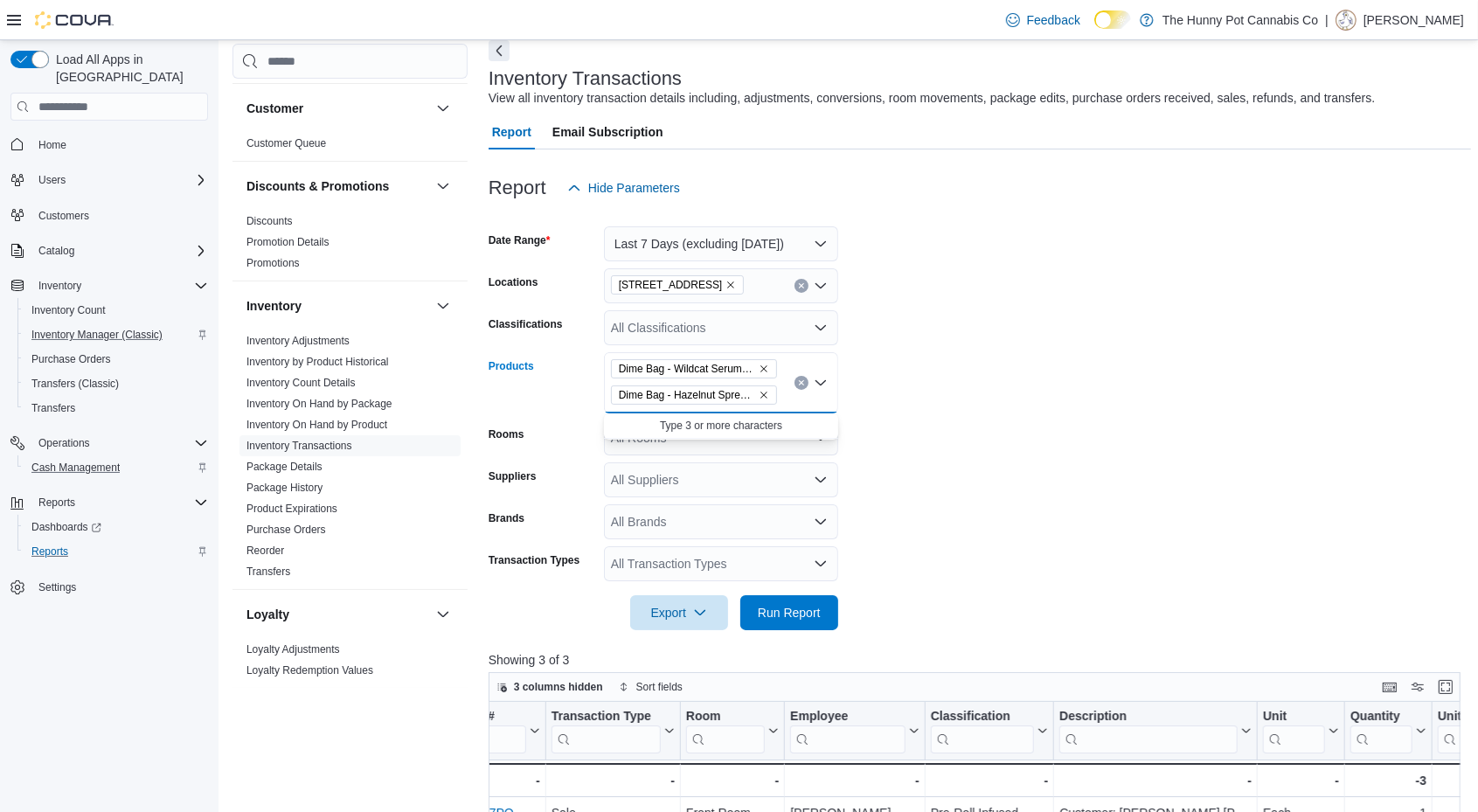
scroll to position [0, 0]
click at [796, 618] on span "Run Report" at bounding box center [789, 611] width 63 height 18
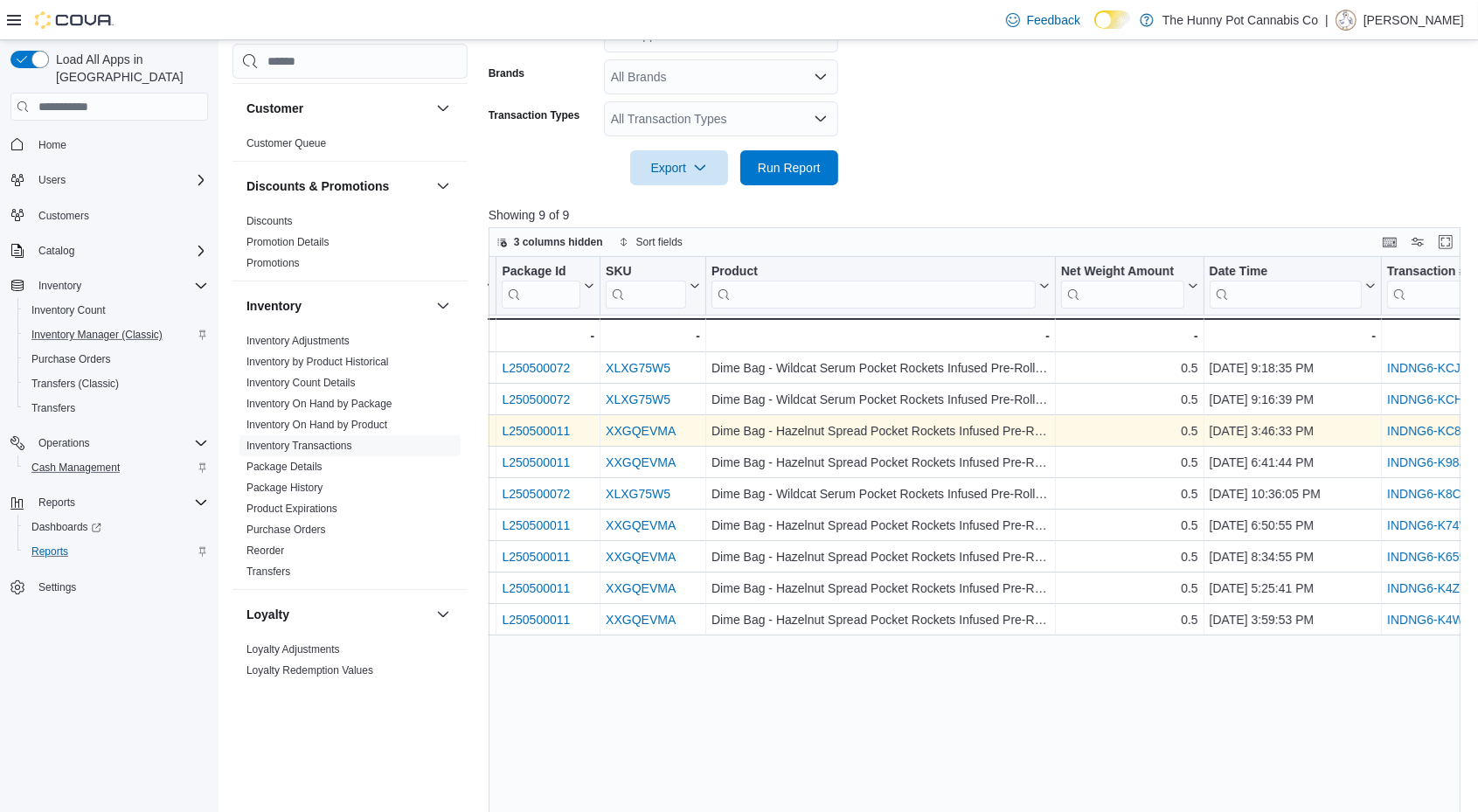
scroll to position [0, 136]
click at [1293, 429] on div "[DATE] 3:46:33 PM" at bounding box center [1291, 431] width 166 height 21
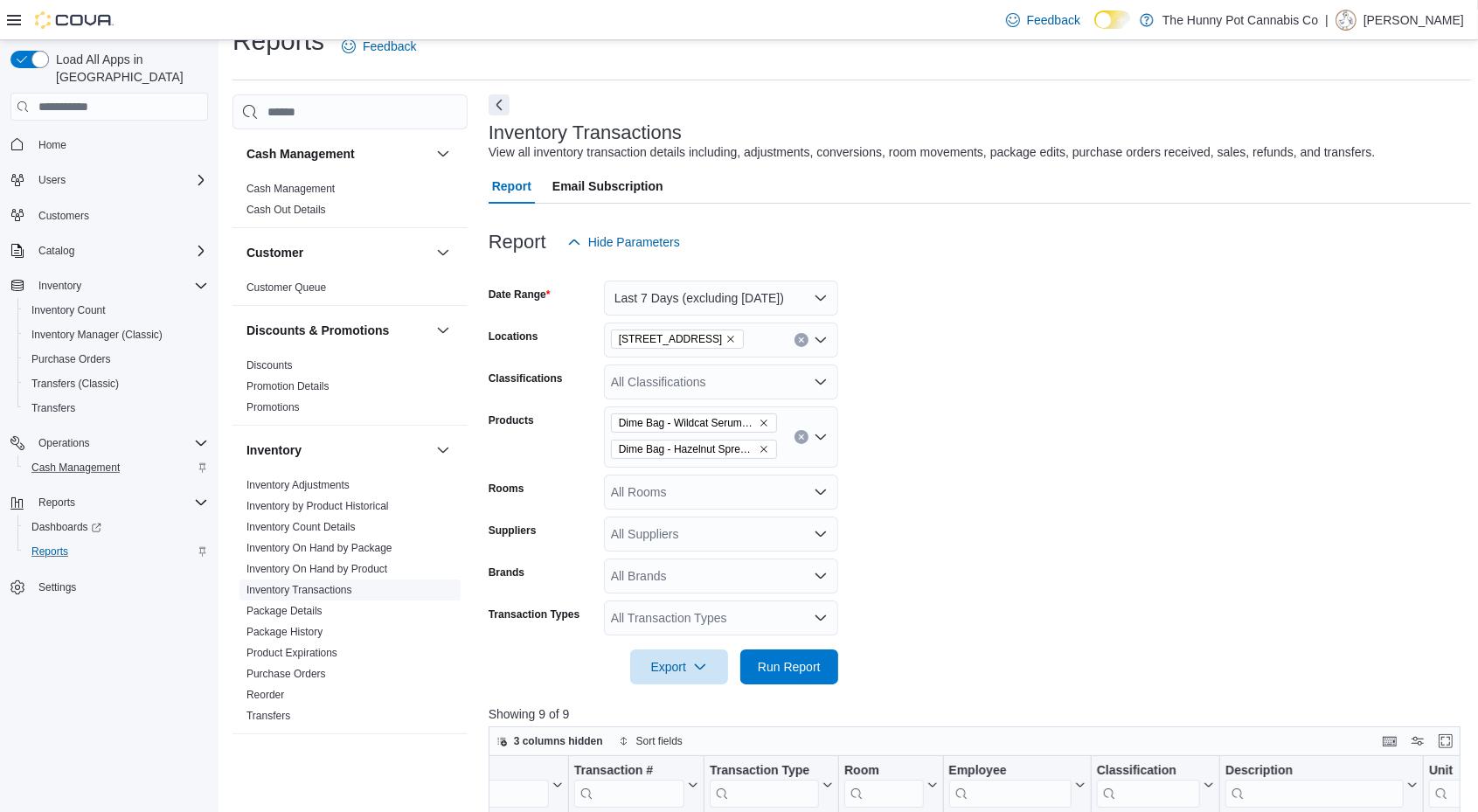
scroll to position [0, 0]
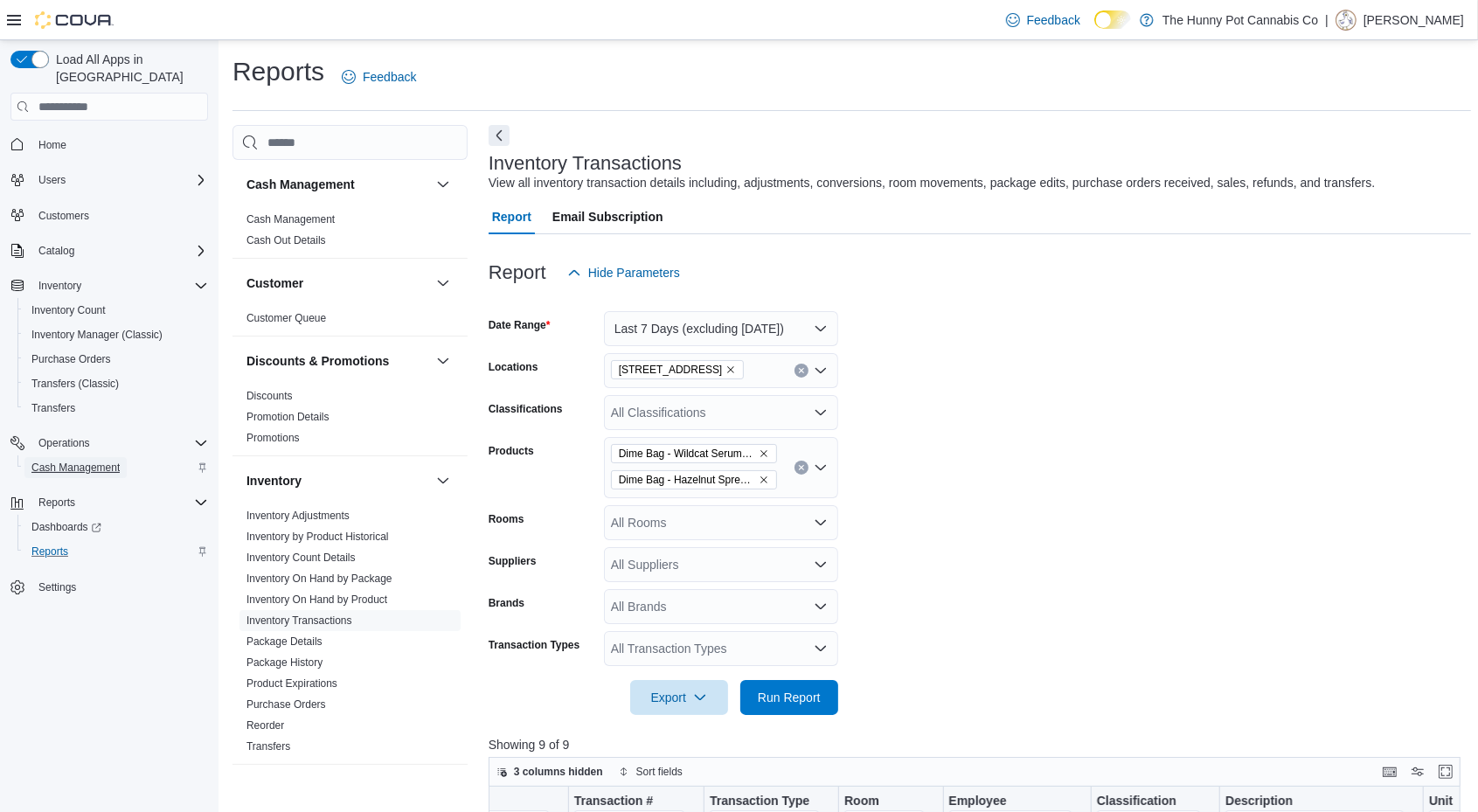
click at [126, 457] on link "Cash Management" at bounding box center [75, 467] width 102 height 21
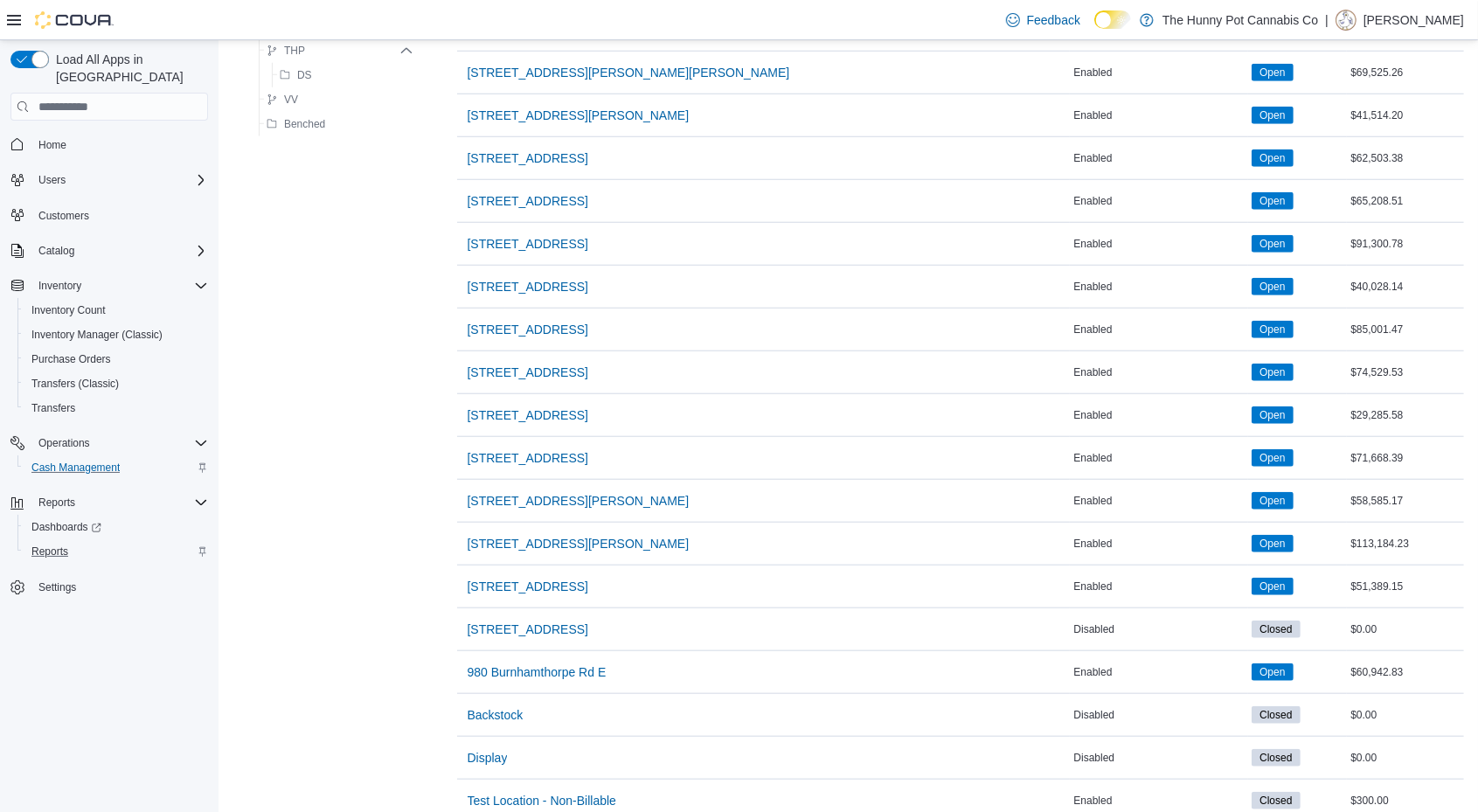
scroll to position [1367, 0]
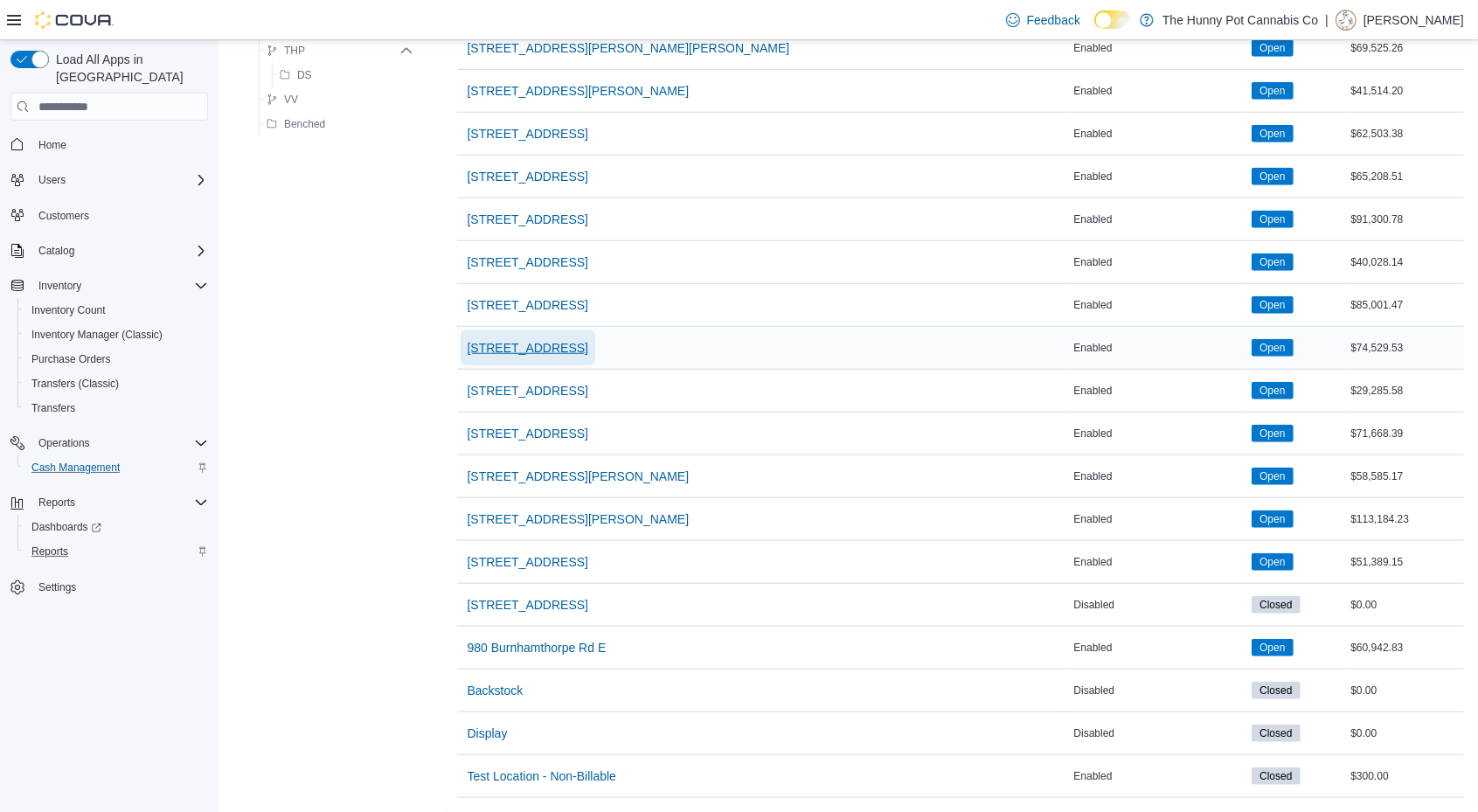
click at [523, 339] on span "[STREET_ADDRESS]" at bounding box center [528, 348] width 121 height 18
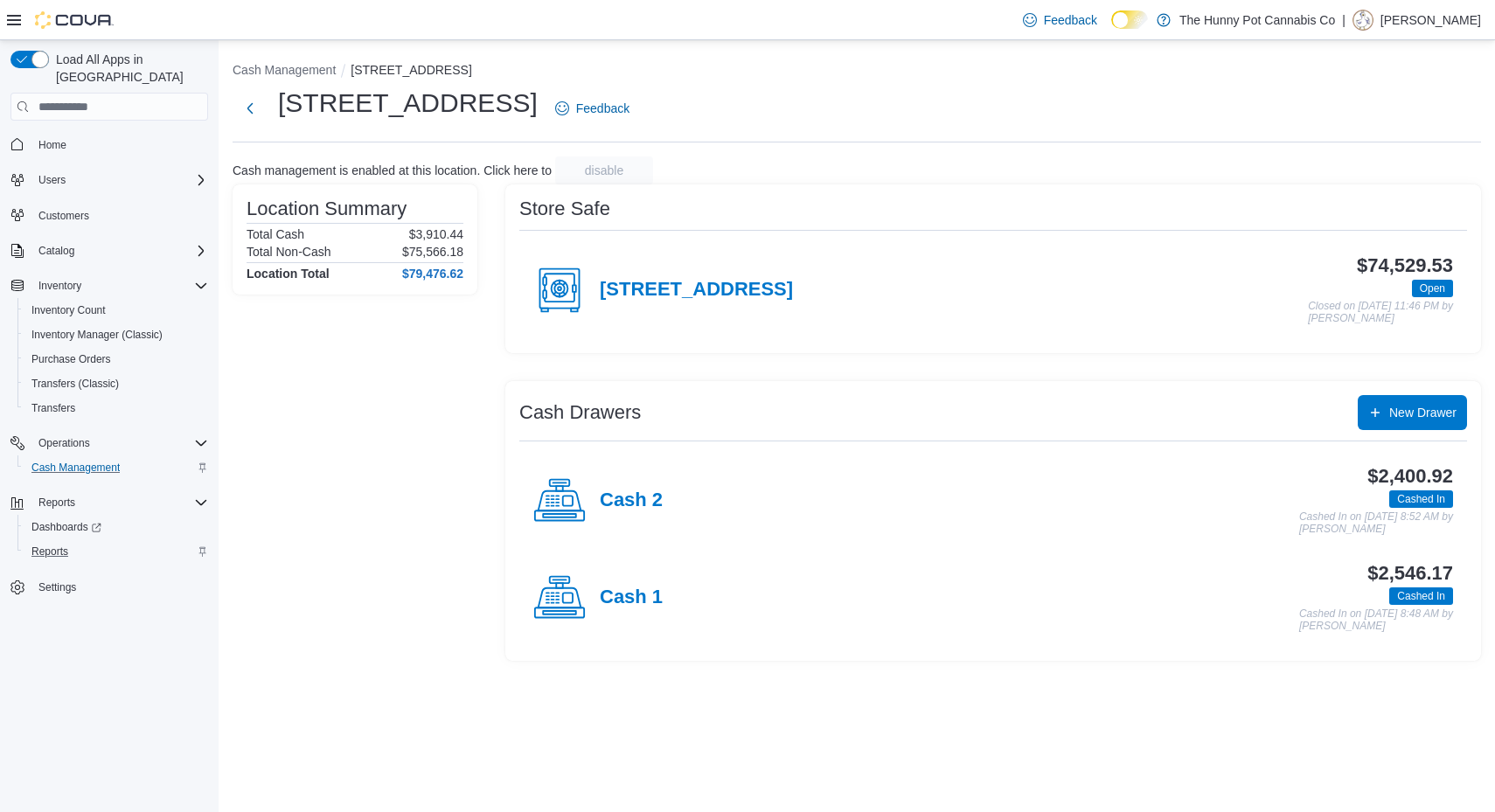
click at [612, 615] on div "Cash 1" at bounding box center [598, 597] width 130 height 53
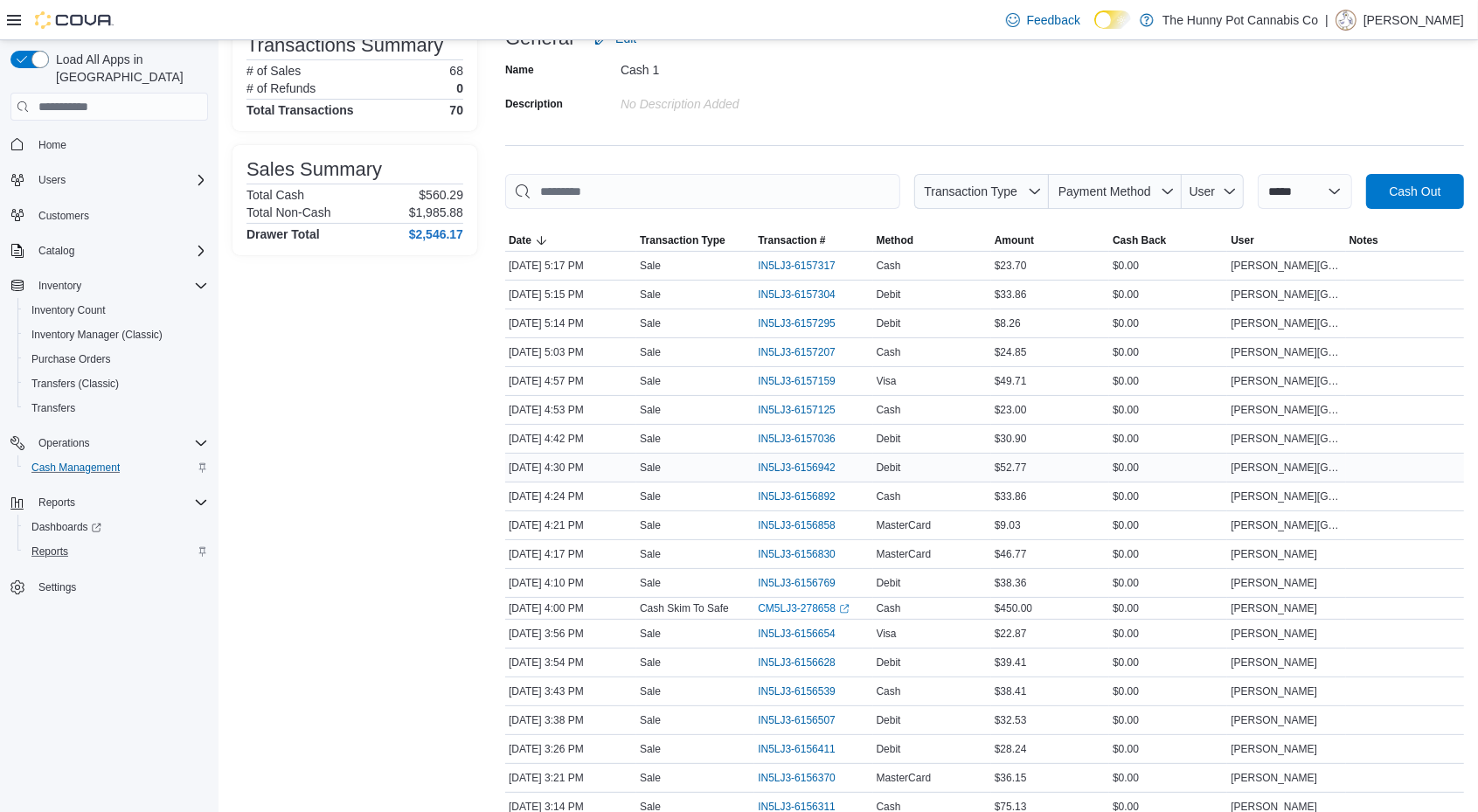
scroll to position [136, 0]
click at [791, 518] on span "IN5LJ3-6156858" at bounding box center [796, 524] width 78 height 14
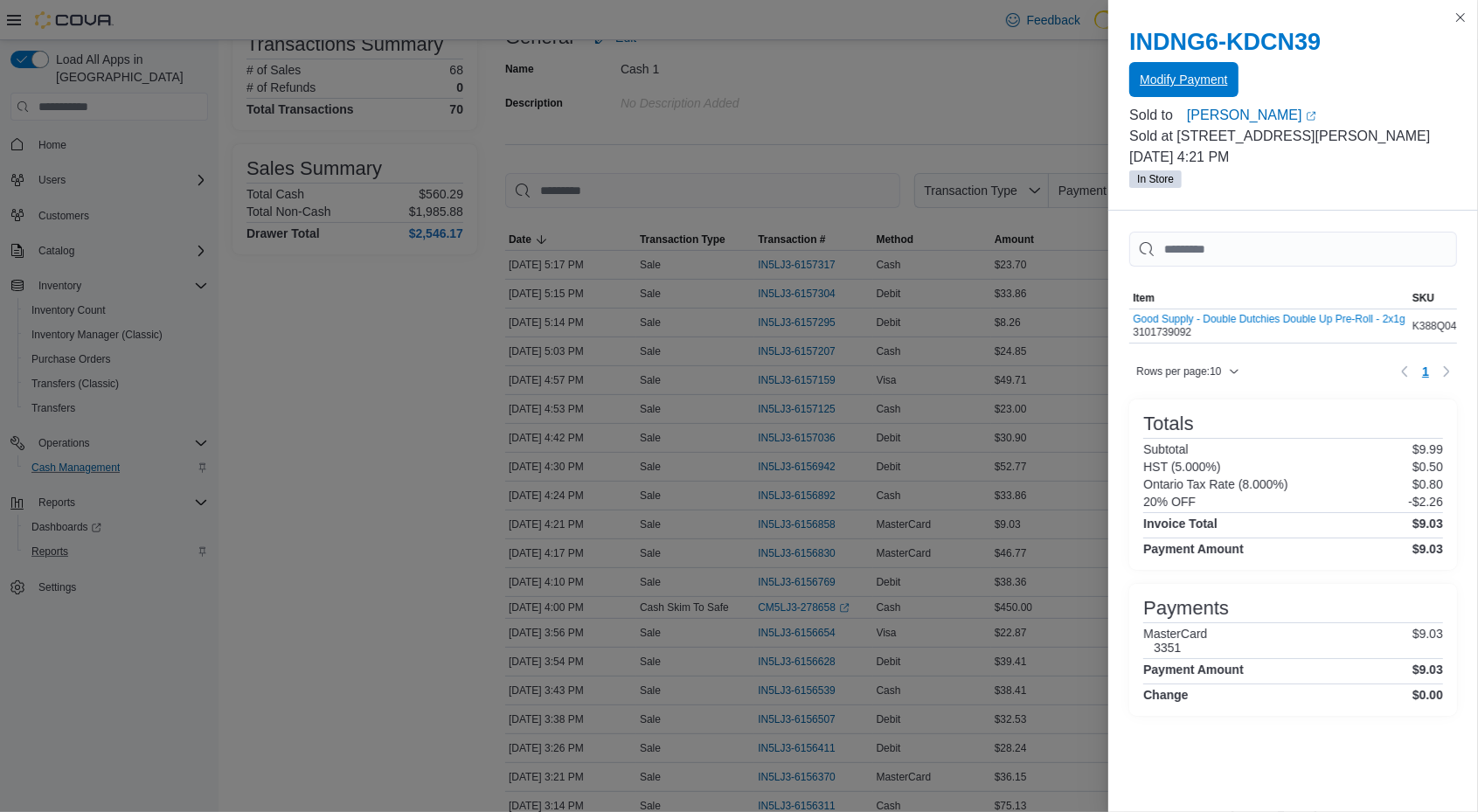
click at [1167, 70] on span "Modify Payment" at bounding box center [1183, 80] width 87 height 35
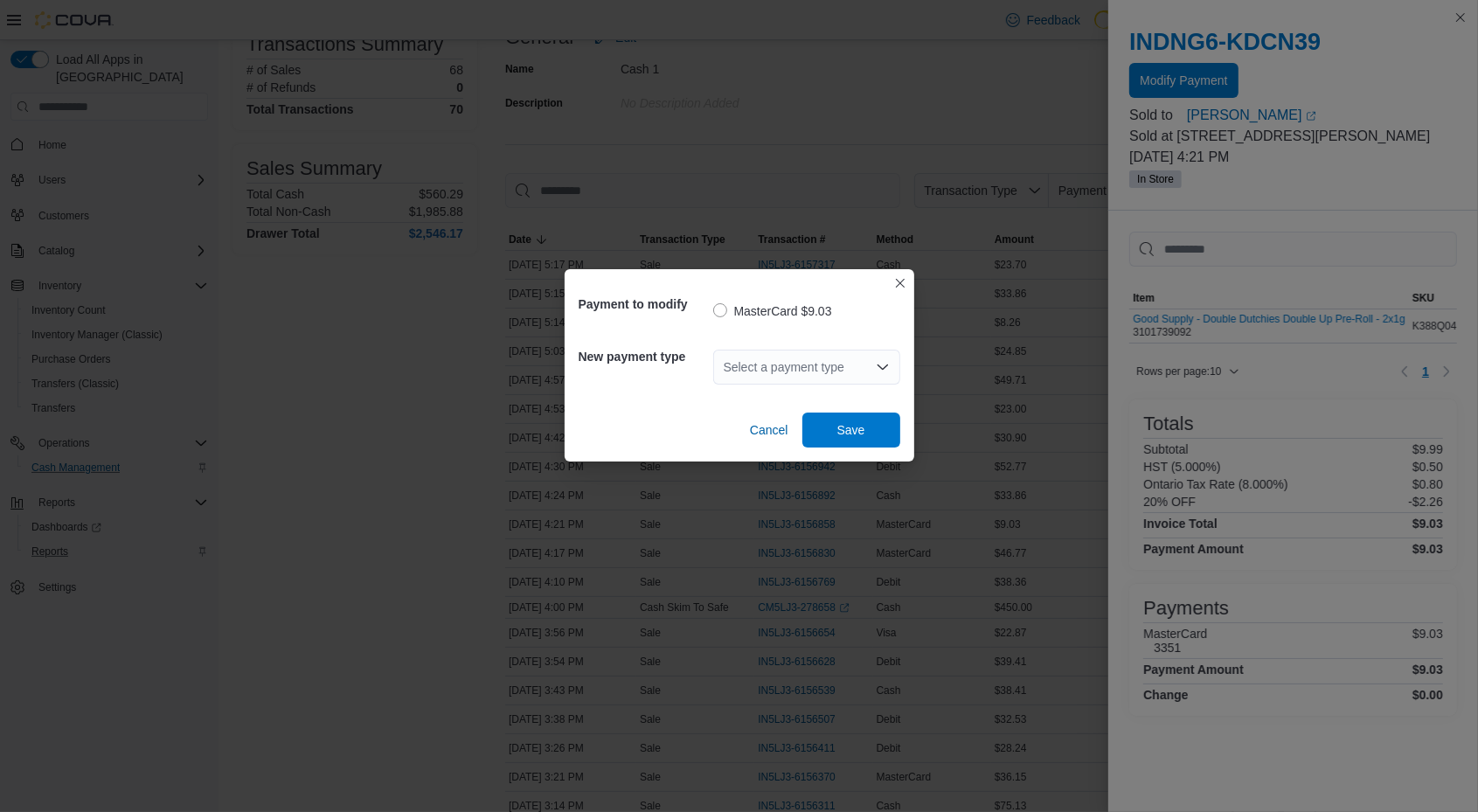
click at [796, 364] on div "Select a payment type" at bounding box center [807, 367] width 187 height 35
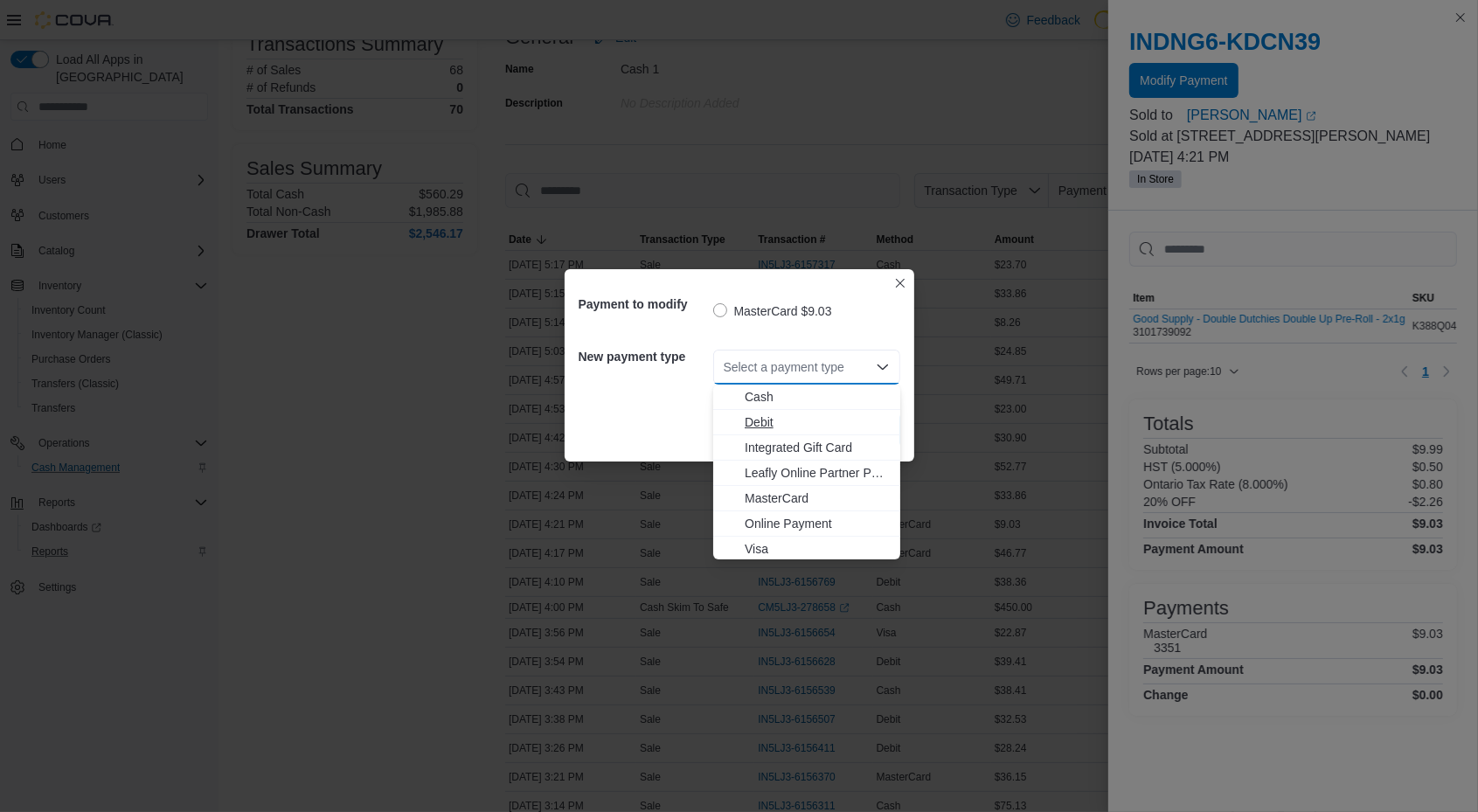
click at [799, 420] on span "Debit" at bounding box center [817, 422] width 145 height 18
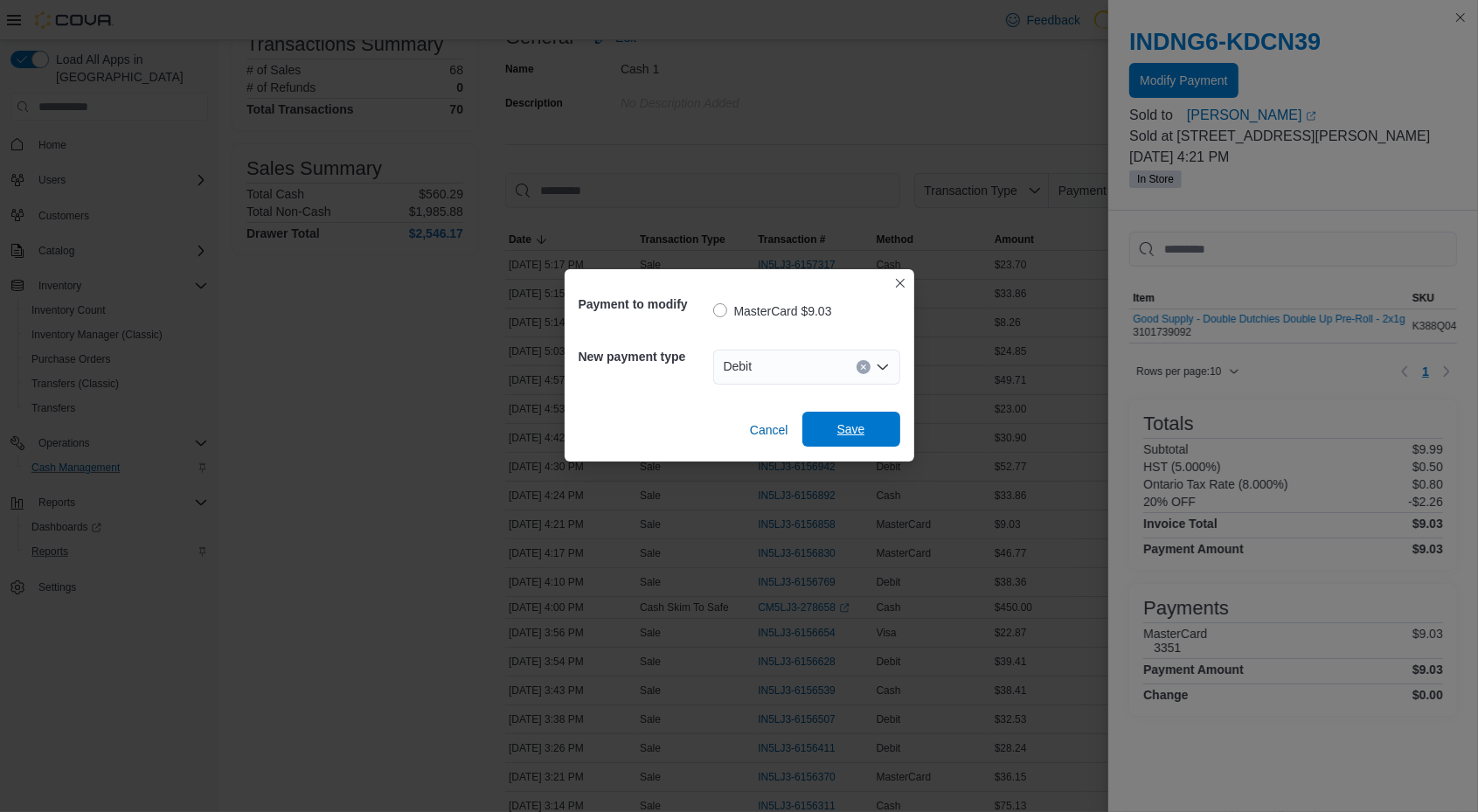
click at [855, 415] on span "Save" at bounding box center [851, 429] width 77 height 35
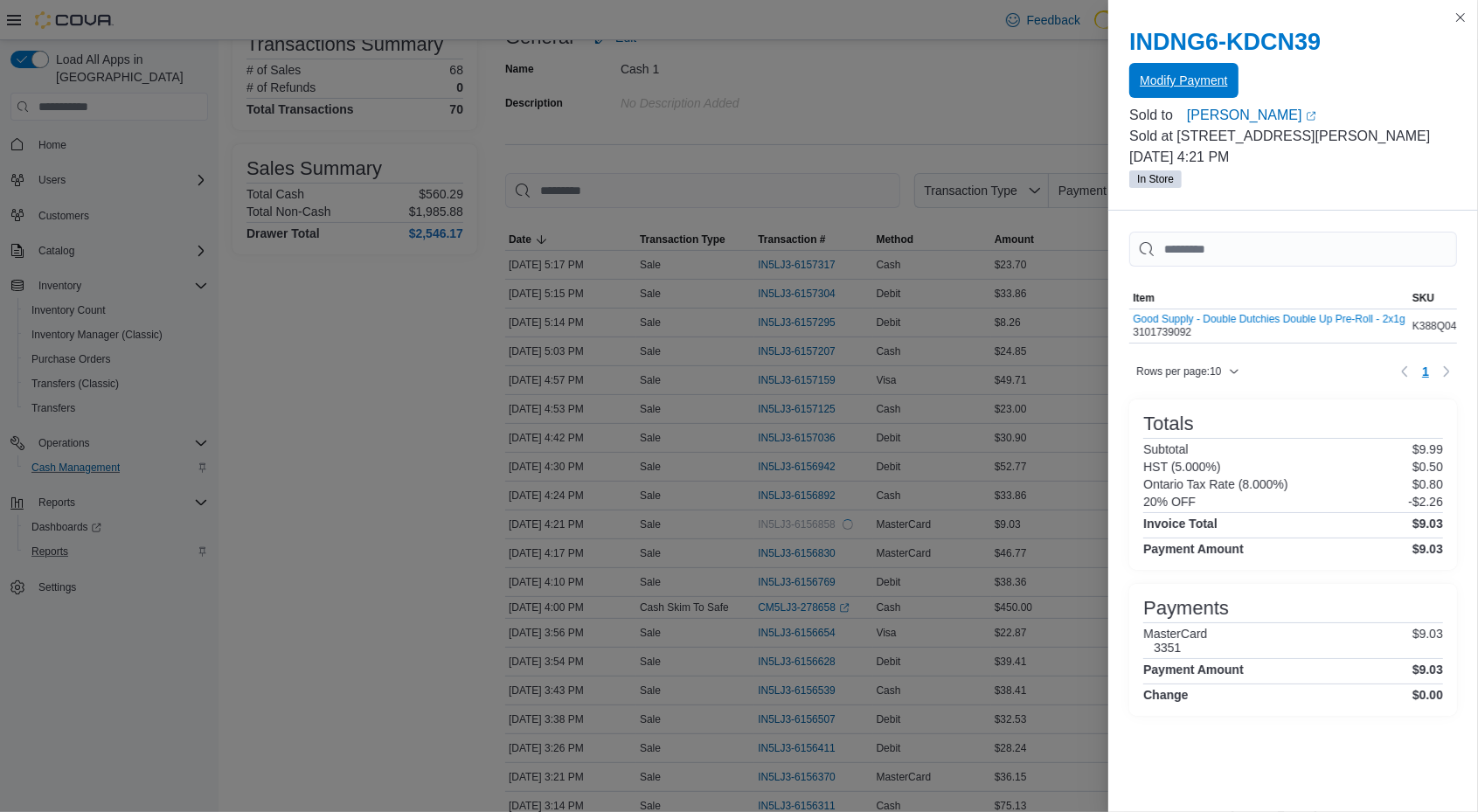
scroll to position [0, 0]
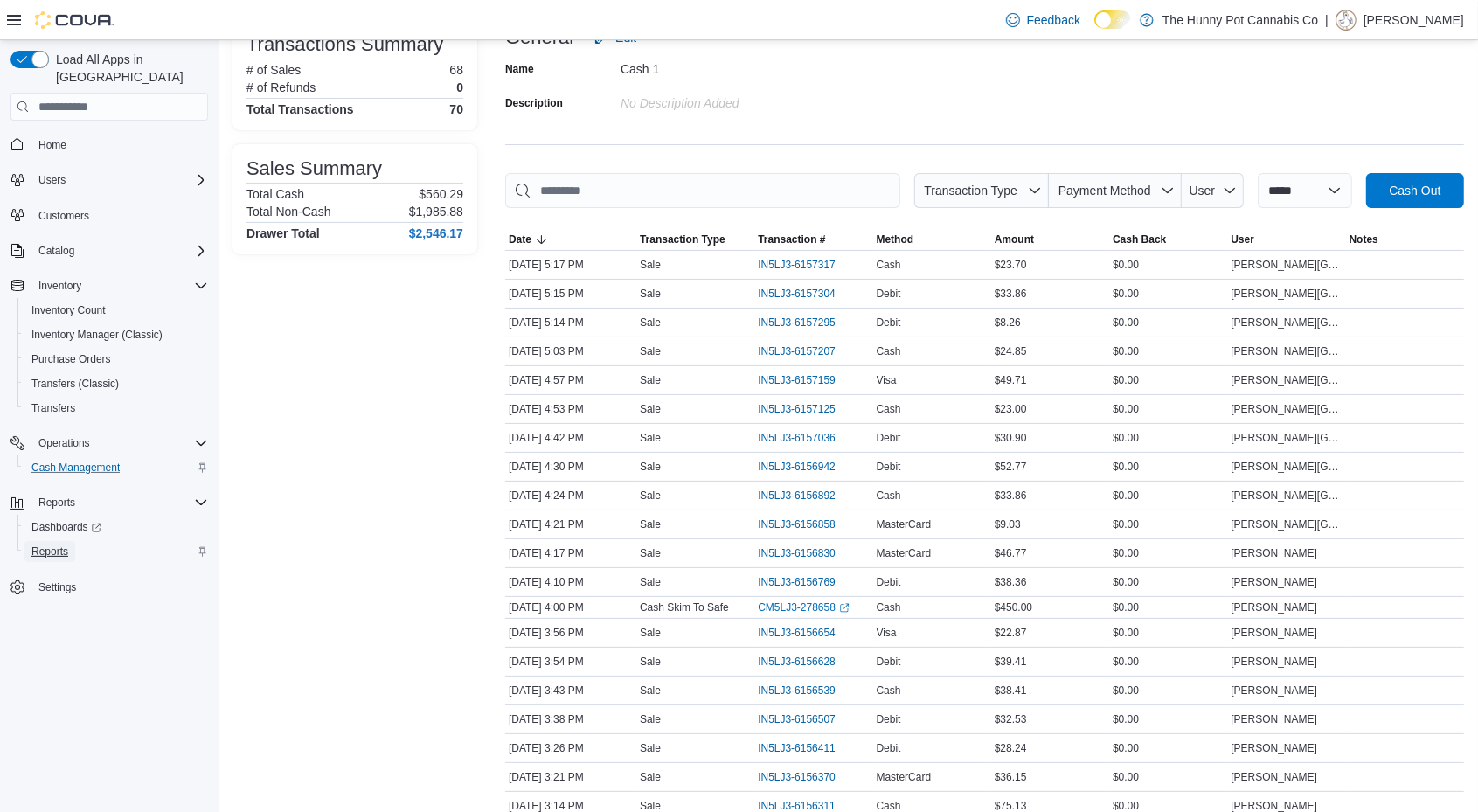
click at [69, 540] on link "Reports" at bounding box center [49, 551] width 51 height 21
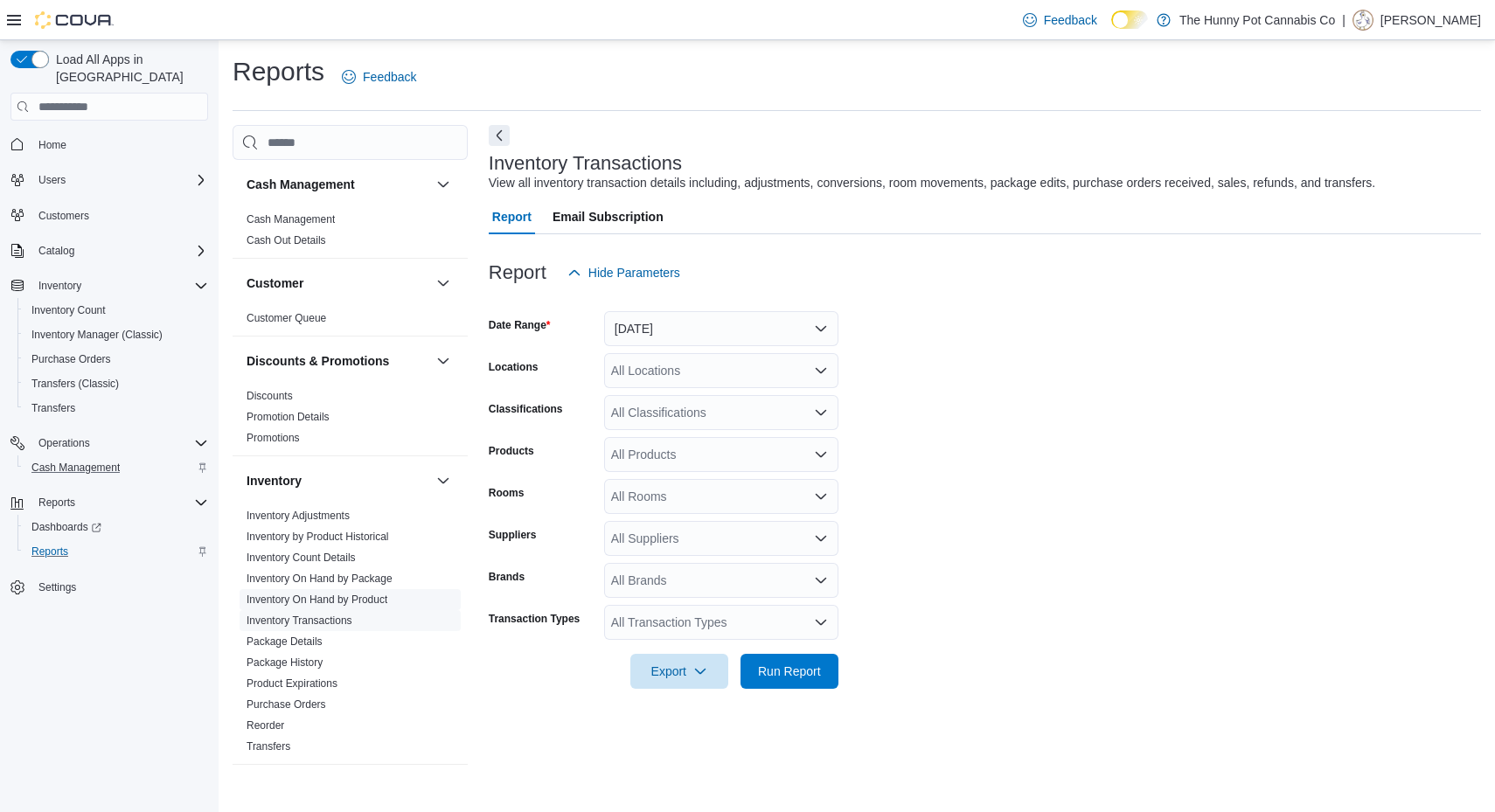
click at [370, 602] on link "Inventory On Hand by Product" at bounding box center [317, 599] width 141 height 12
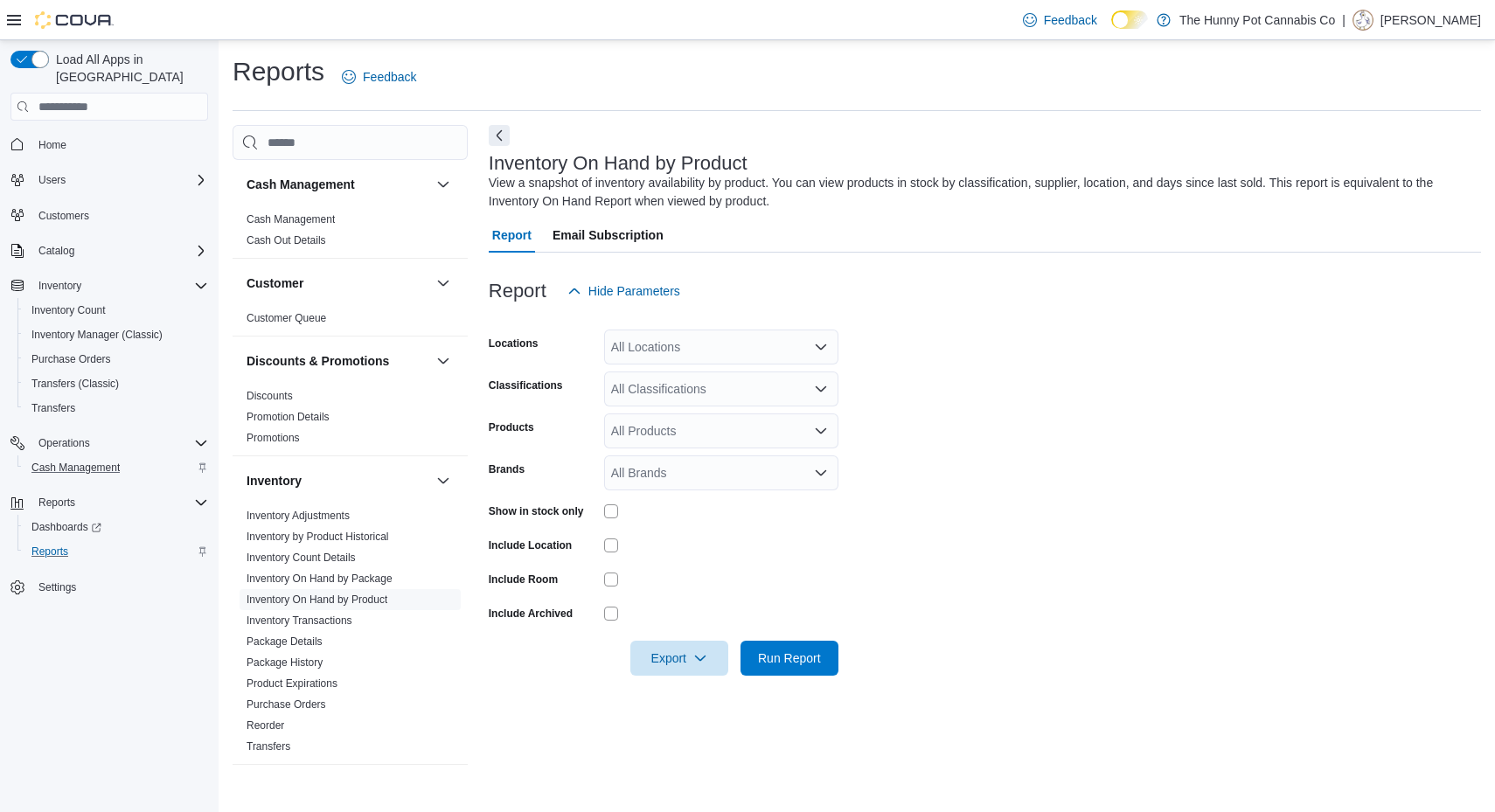
click at [680, 346] on div "All Locations" at bounding box center [721, 347] width 235 height 35
type input "****"
click at [693, 374] on span "[STREET_ADDRESS]" at bounding box center [710, 376] width 121 height 18
click at [966, 417] on form "Locations [STREET_ADDRESS] Classifications All Classifications Products All Pro…" at bounding box center [985, 492] width 992 height 367
click at [656, 654] on span "Export" at bounding box center [679, 657] width 77 height 35
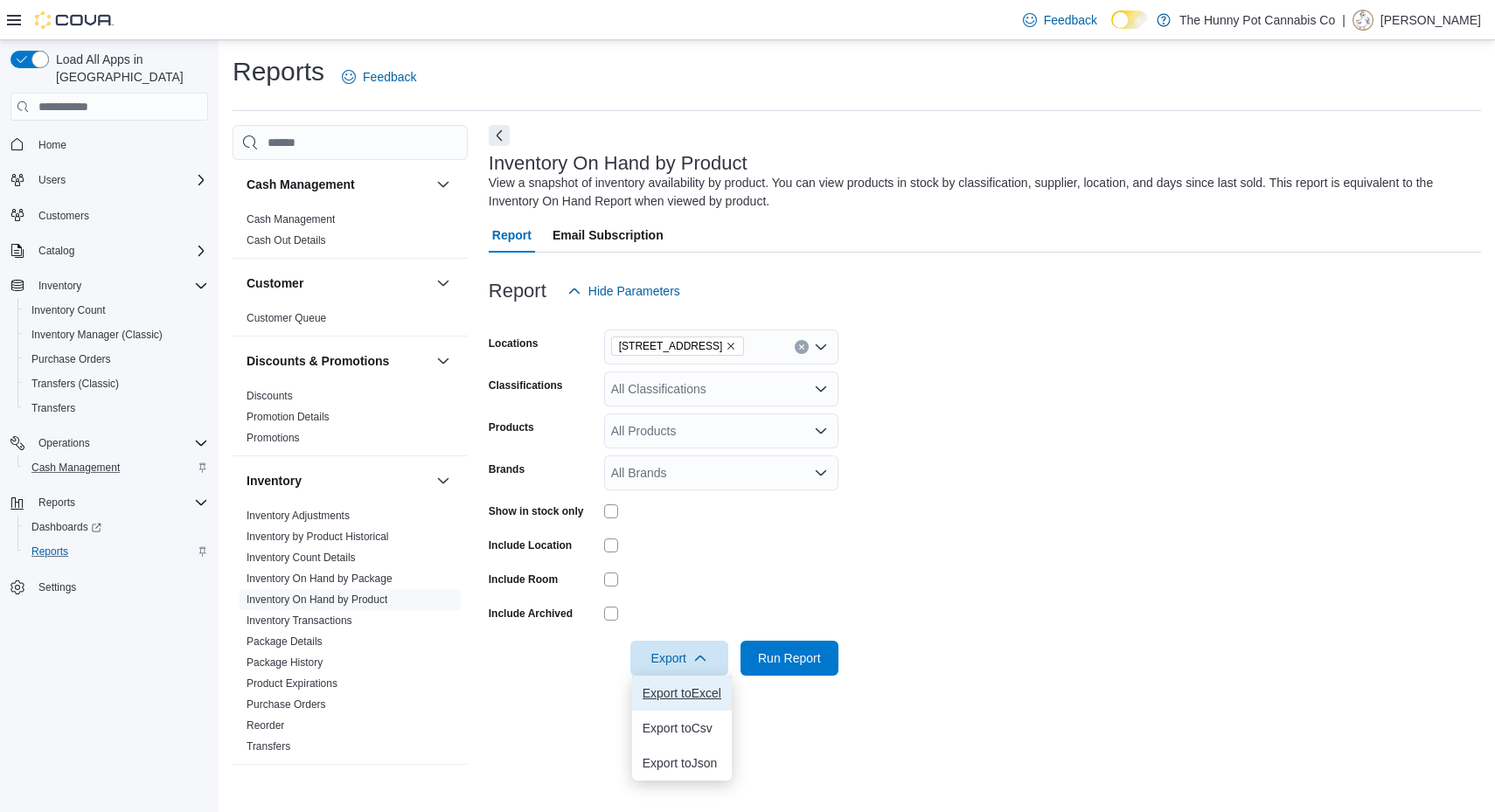
click at [664, 688] on span "Export to Excel" at bounding box center [682, 692] width 79 height 14
